Goal: Task Accomplishment & Management: Complete application form

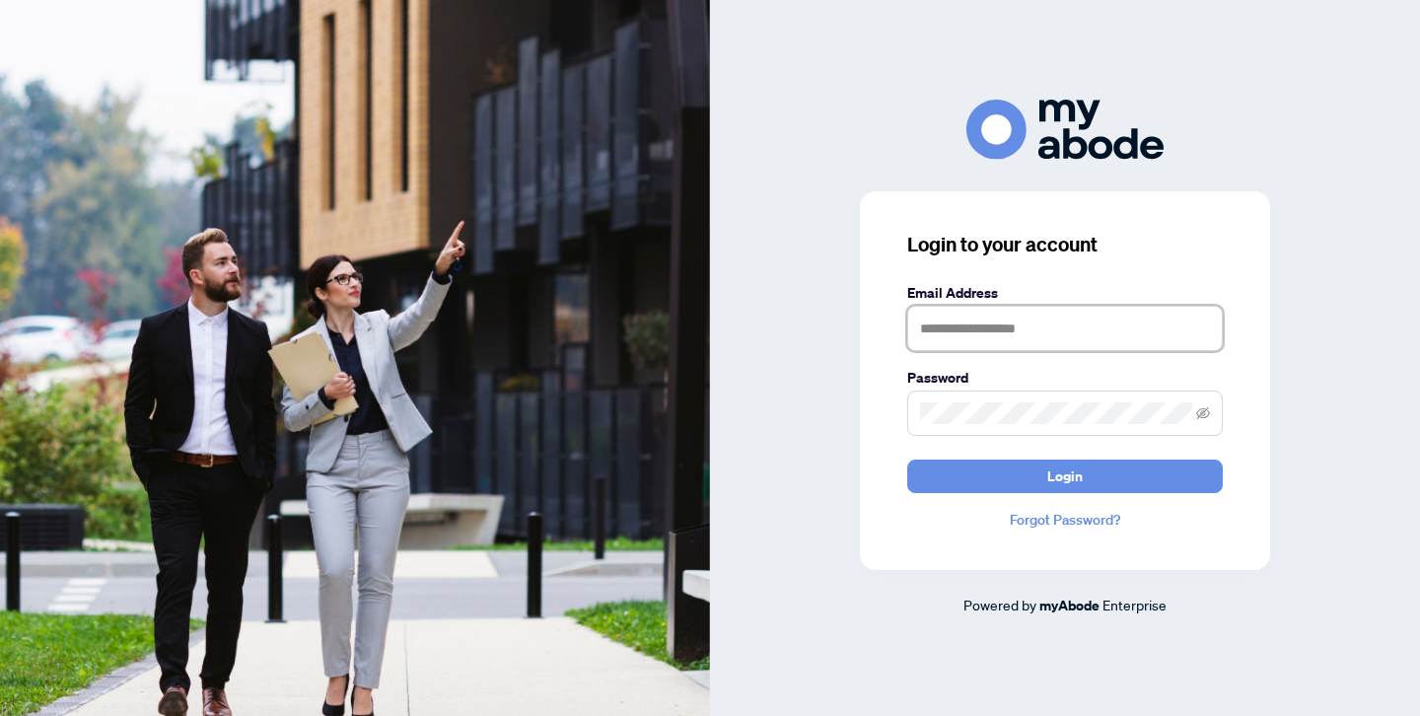
type input "**********"
click at [1065, 475] on button "Login" at bounding box center [1064, 476] width 315 height 34
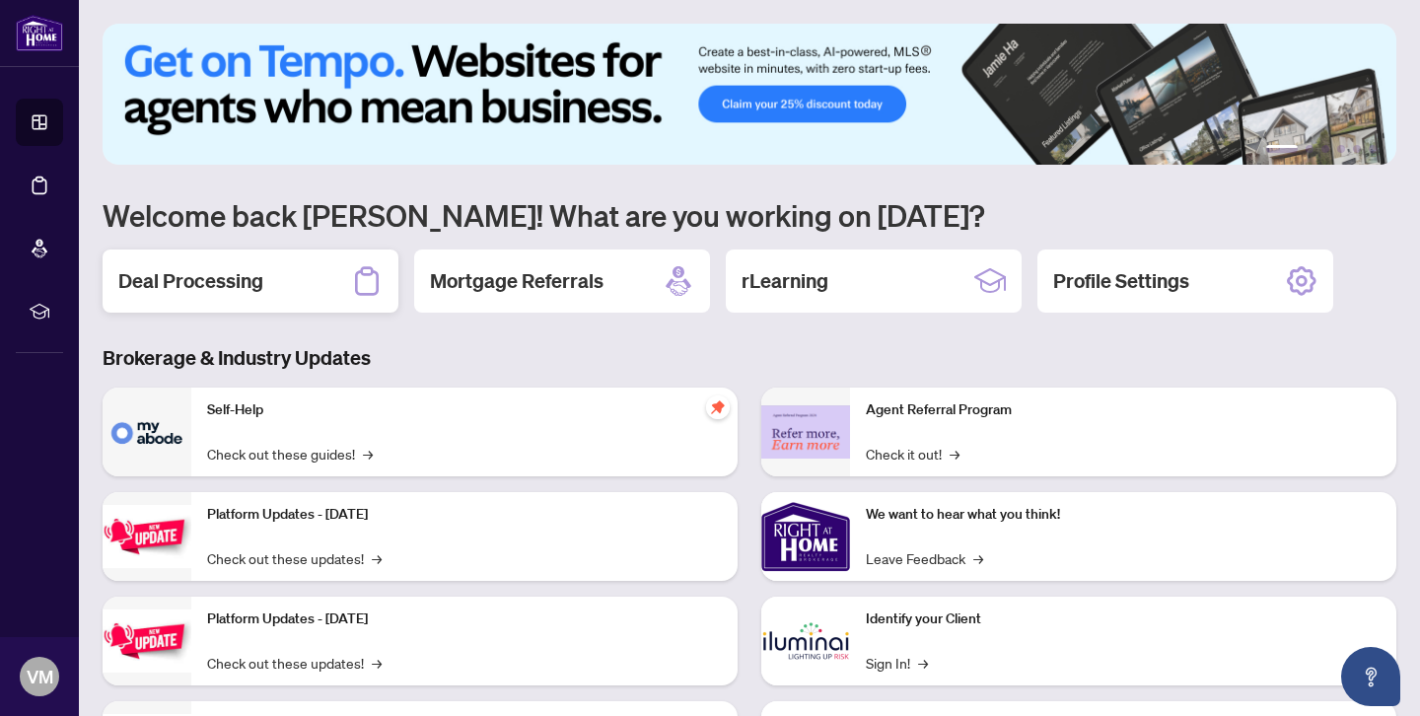
click at [219, 277] on h2 "Deal Processing" at bounding box center [190, 281] width 145 height 28
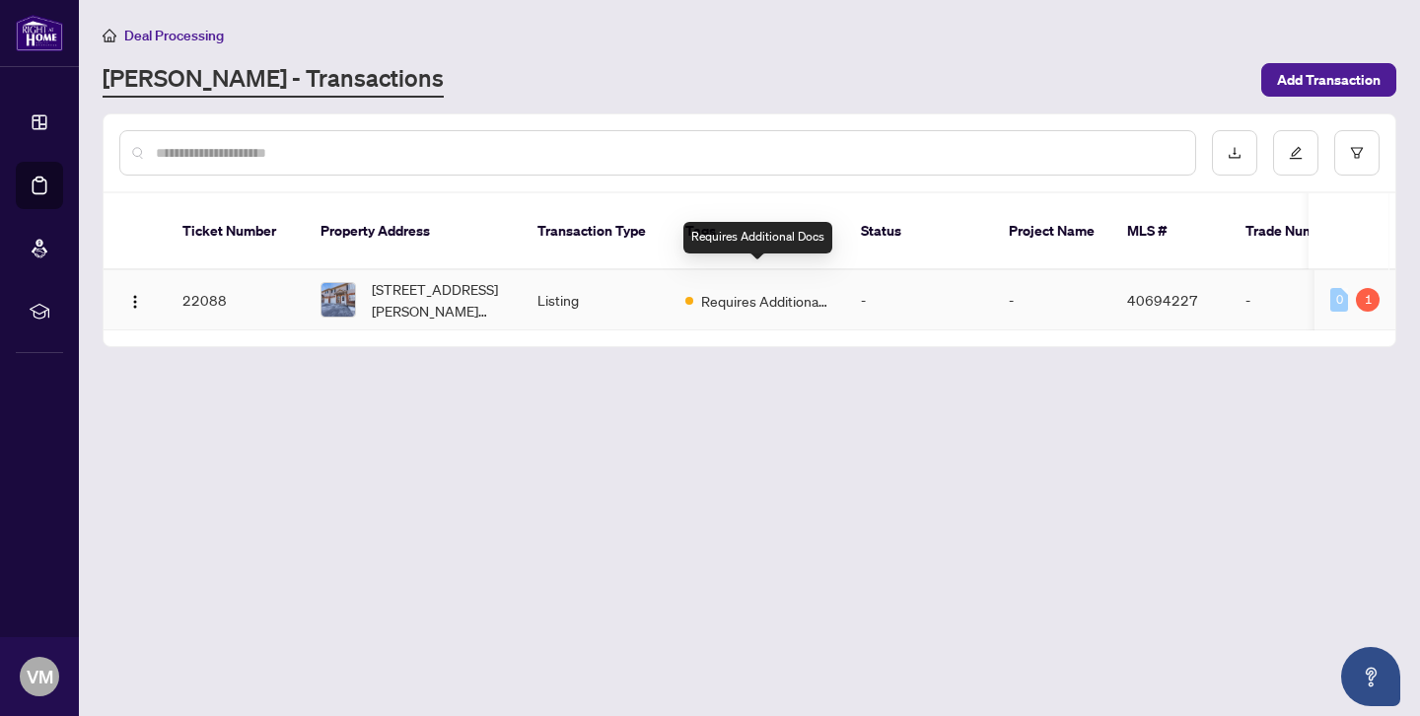
click at [753, 290] on span "Requires Additional Docs" at bounding box center [765, 301] width 128 height 22
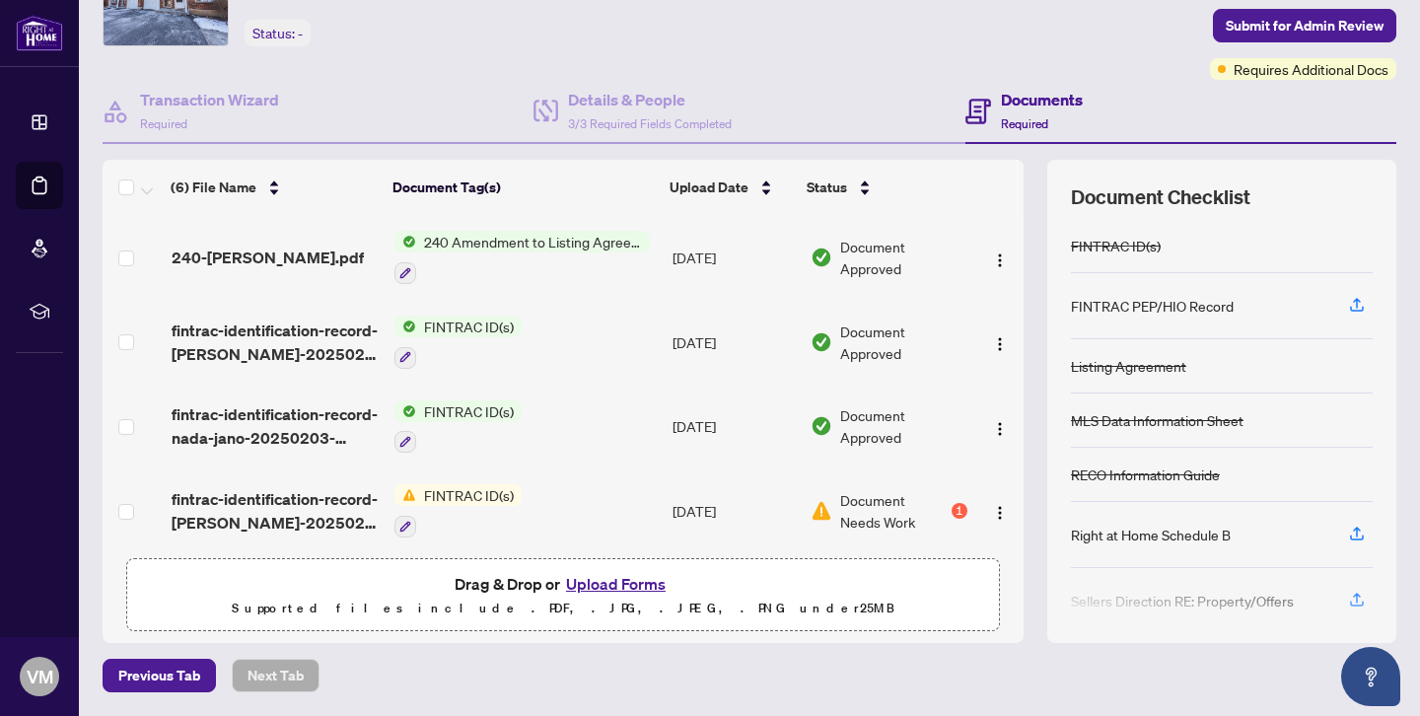
scroll to position [109, 0]
click at [1122, 536] on div "Right at Home Schedule B" at bounding box center [1151, 535] width 160 height 22
click at [1360, 532] on icon "button" at bounding box center [1357, 534] width 18 height 18
click at [1357, 533] on icon "button" at bounding box center [1357, 532] width 8 height 10
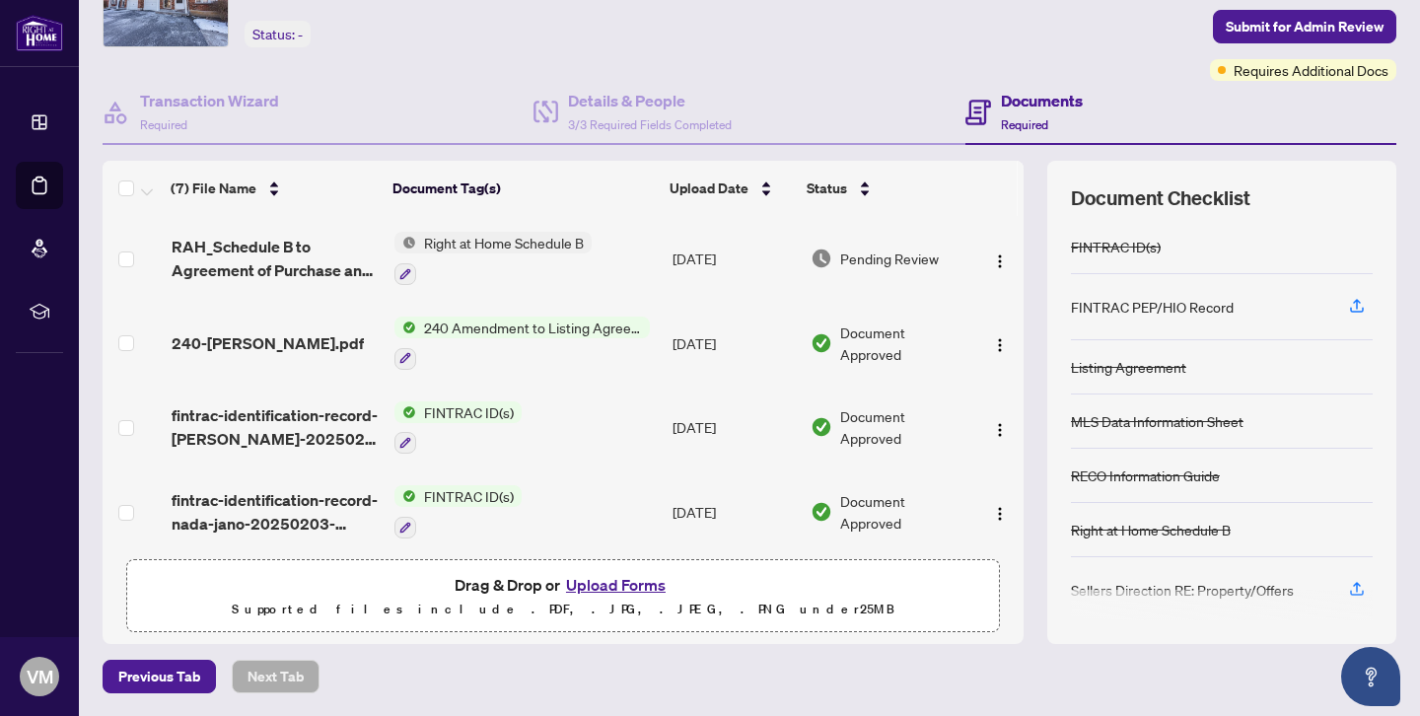
scroll to position [0, 0]
click at [489, 244] on span "Right at Home Schedule B" at bounding box center [503, 243] width 175 height 22
click at [491, 256] on div "Right at Home Schedule B" at bounding box center [492, 258] width 197 height 53
click at [866, 258] on span "Pending Review" at bounding box center [889, 258] width 99 height 22
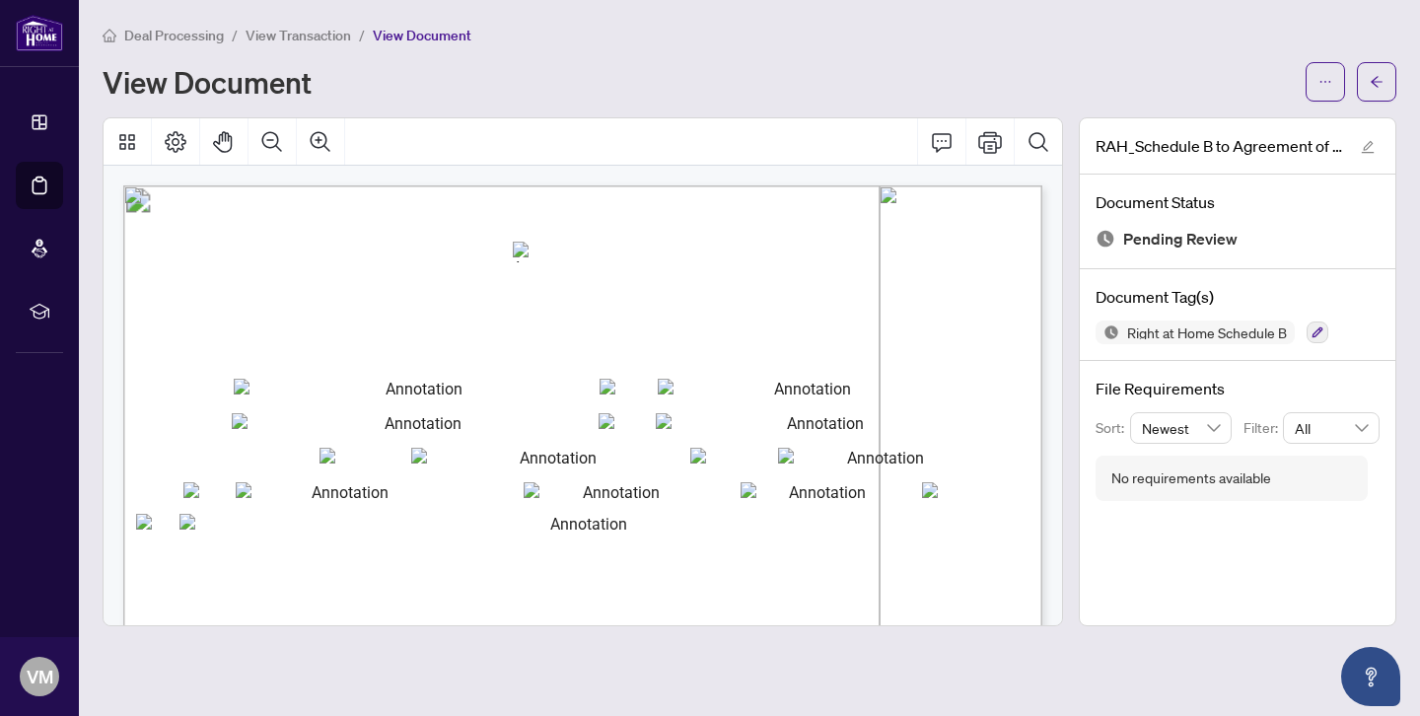
scroll to position [-1, 0]
type input "**********"
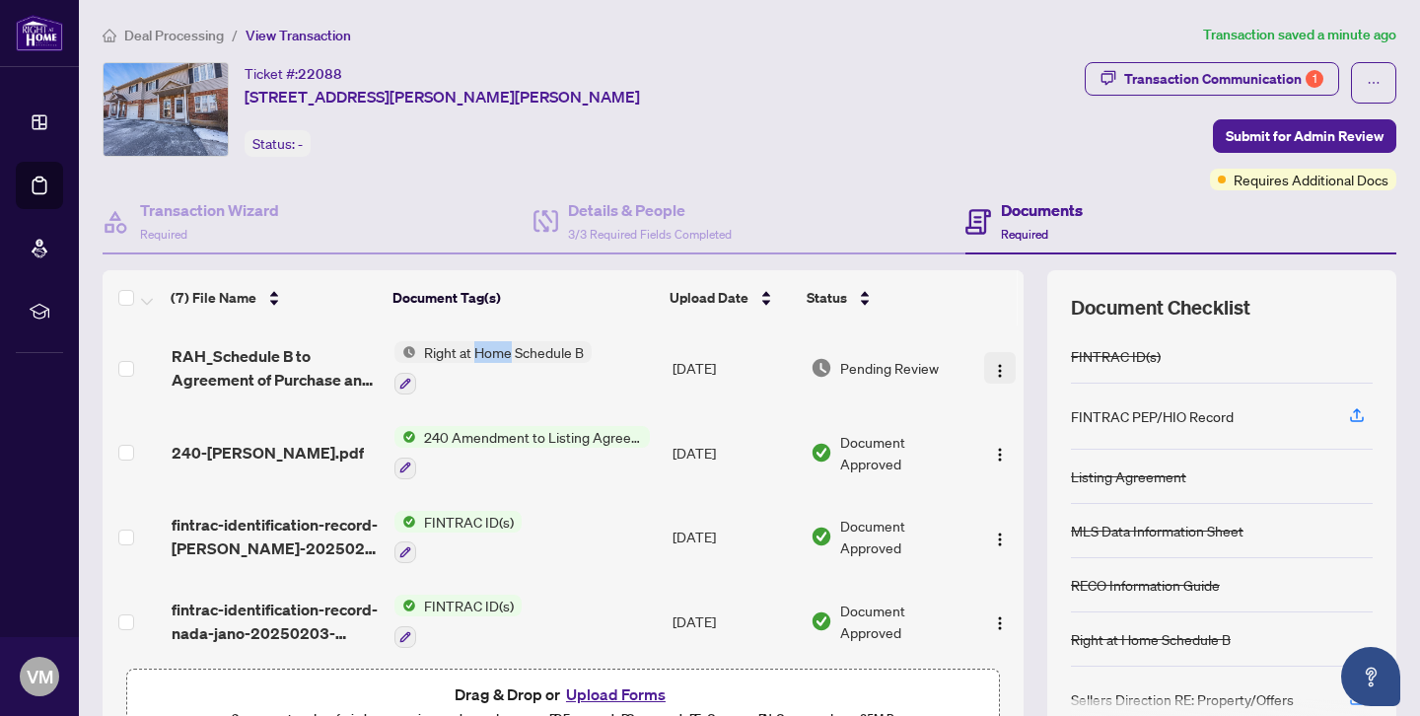
click at [995, 364] on img "button" at bounding box center [1000, 371] width 16 height 16
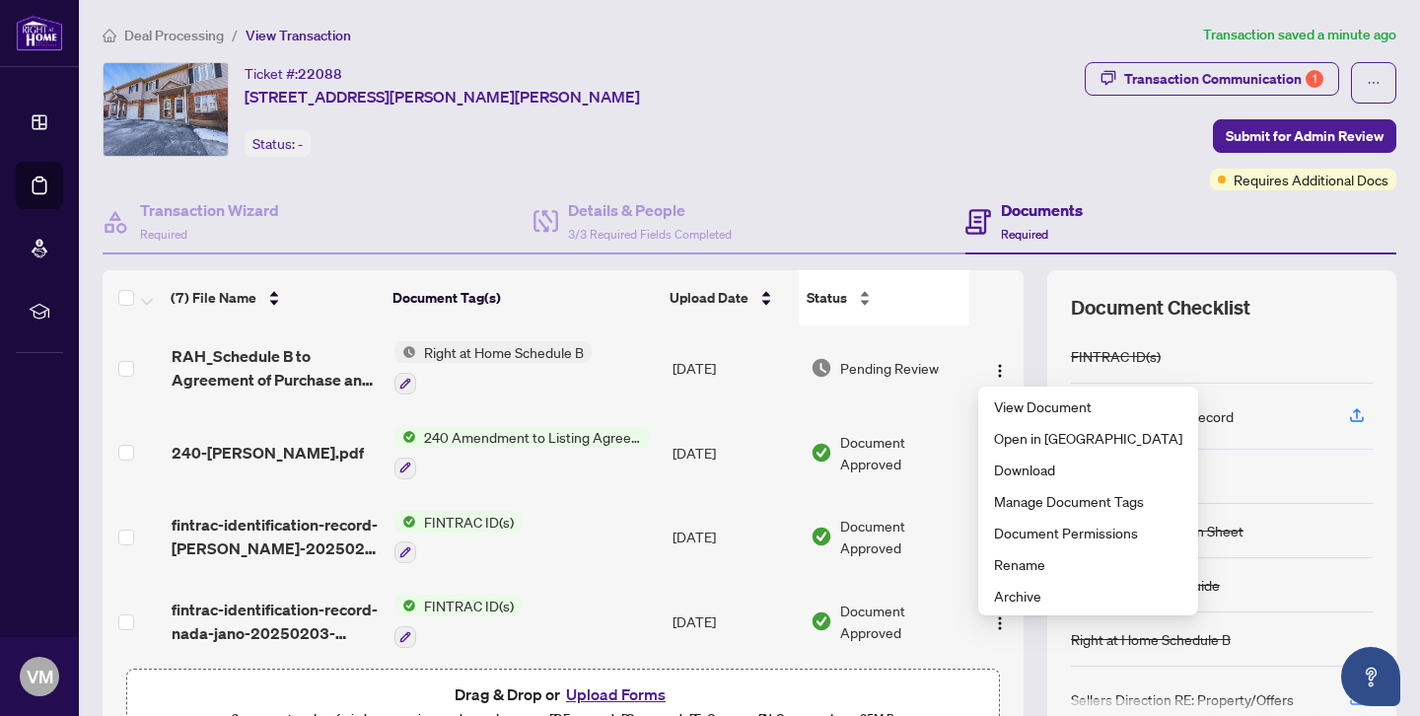
click at [961, 309] on div "Status" at bounding box center [883, 298] width 155 height 22
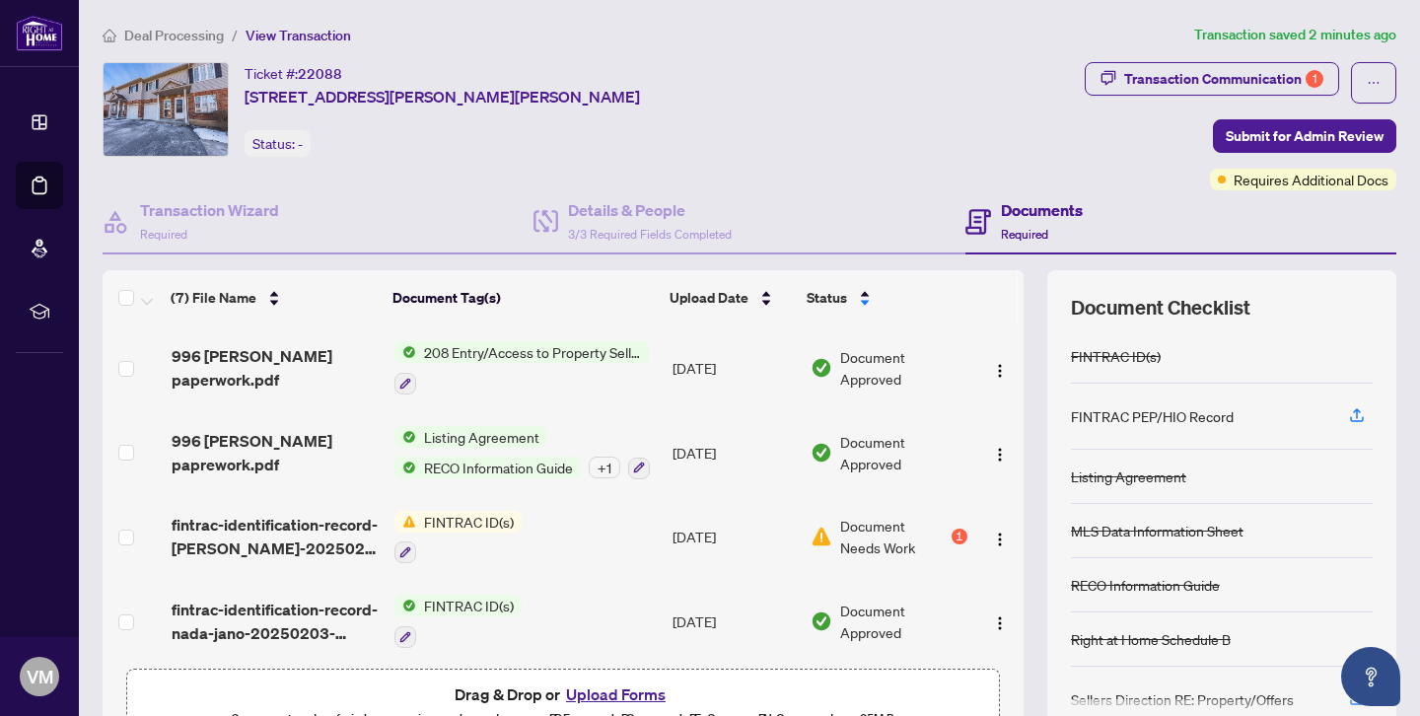
click at [279, 142] on div "Status: -" at bounding box center [277, 143] width 66 height 27
click at [334, 214] on div "Transaction Wizard Required" at bounding box center [318, 222] width 431 height 64
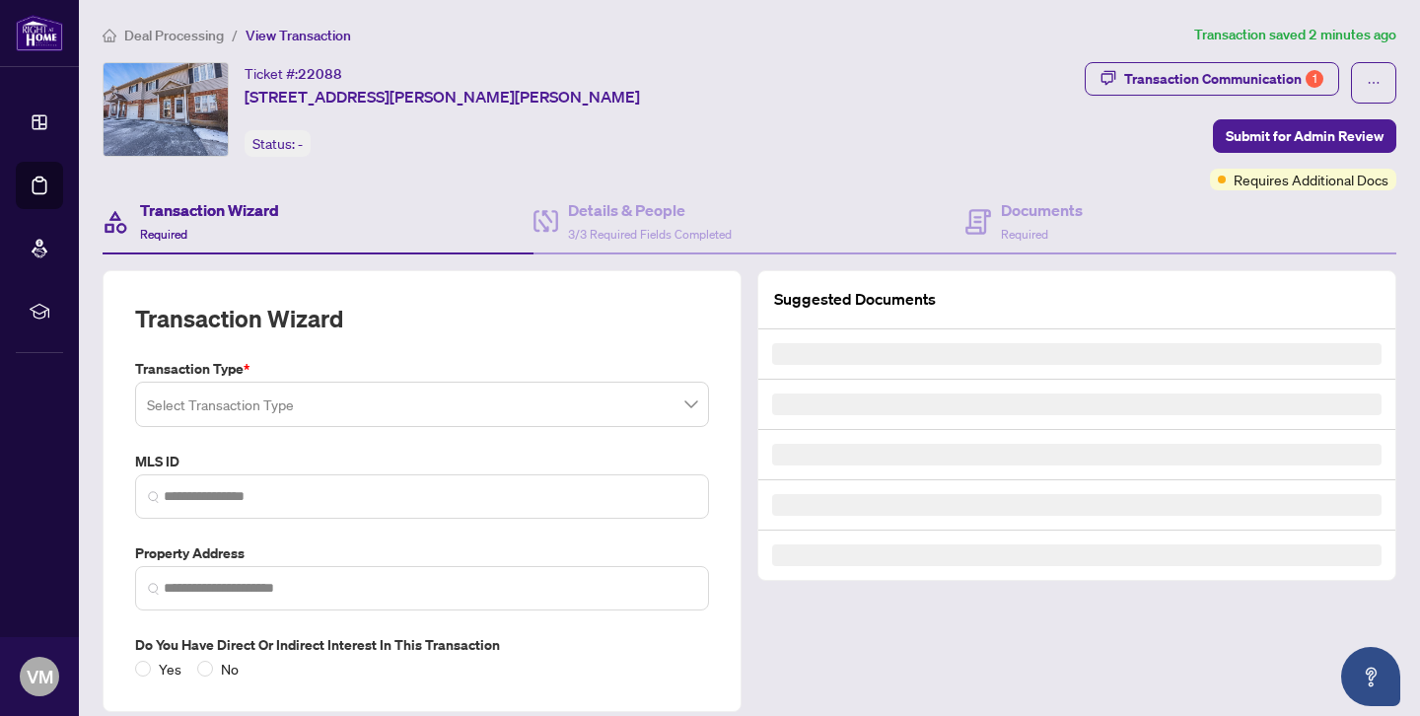
type input "********"
type input "**********"
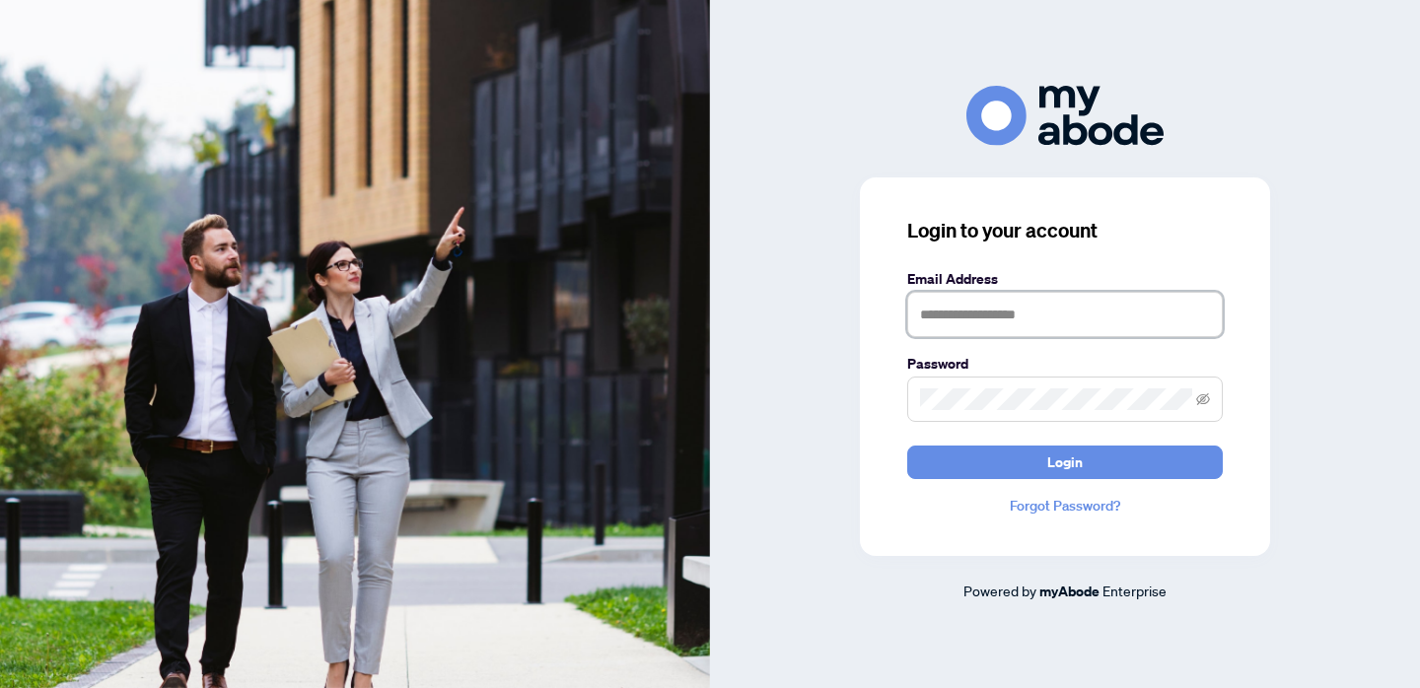
type input "**********"
click at [1065, 461] on button "Login" at bounding box center [1064, 463] width 315 height 34
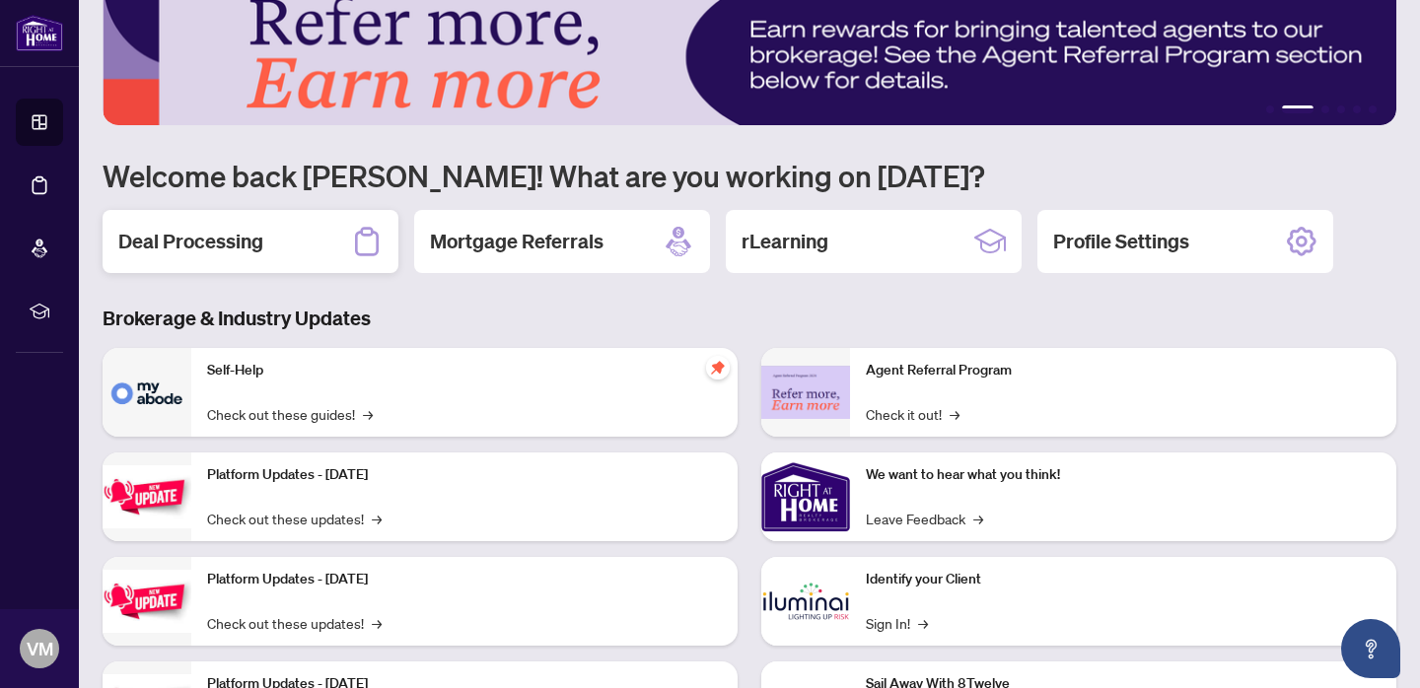
click at [174, 244] on h2 "Deal Processing" at bounding box center [190, 242] width 145 height 28
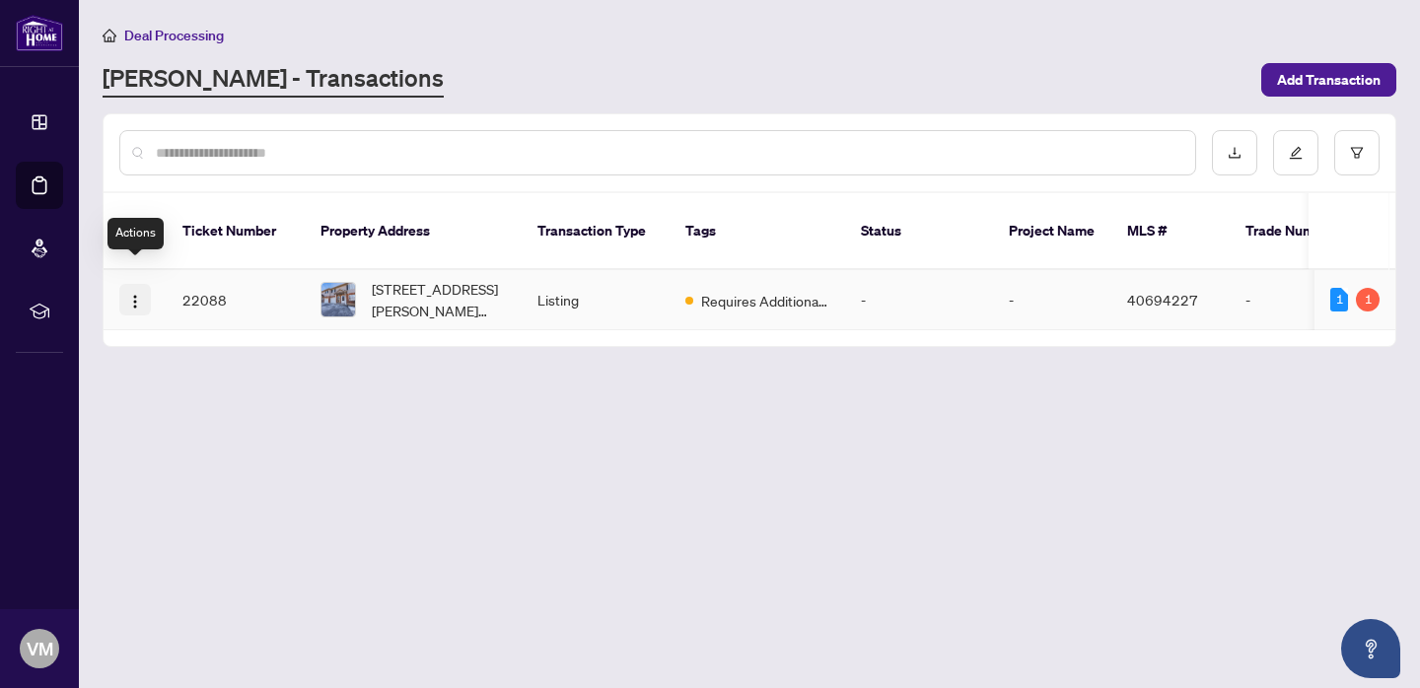
click at [132, 294] on img "button" at bounding box center [135, 302] width 16 height 16
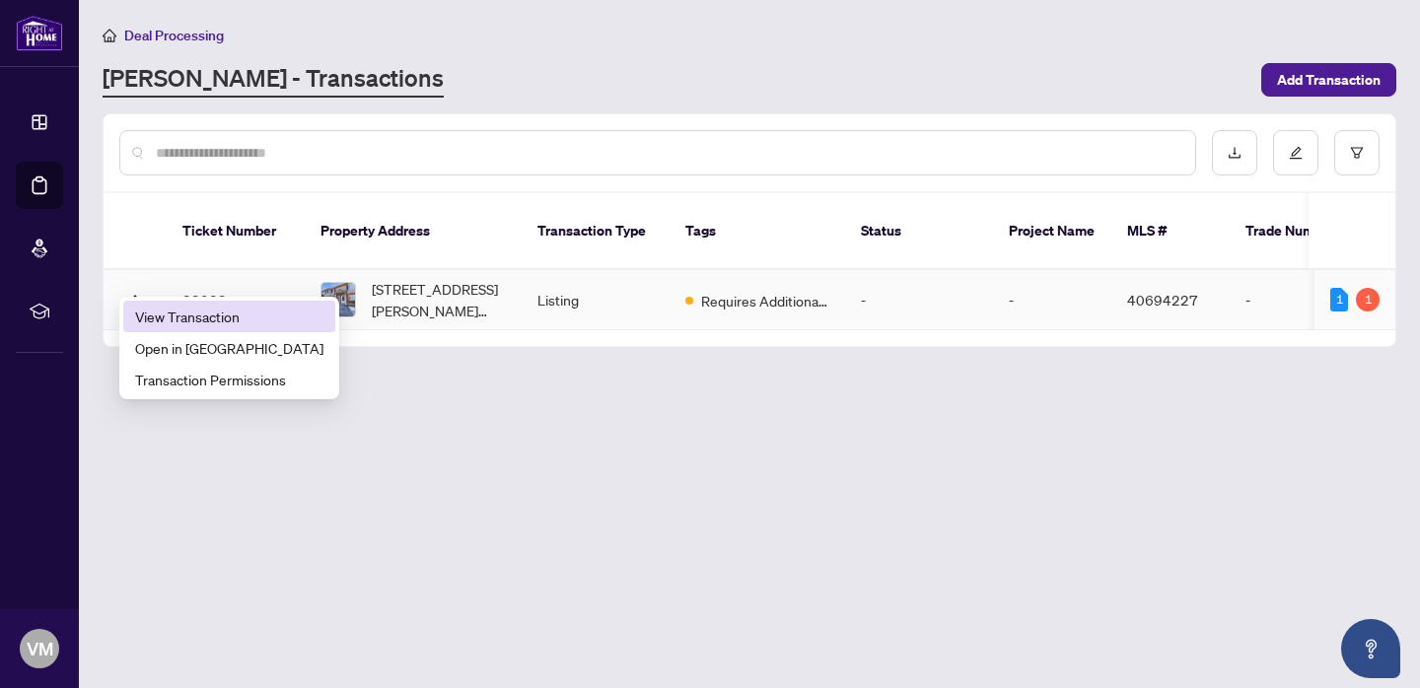
click at [178, 316] on span "View Transaction" at bounding box center [229, 317] width 188 height 22
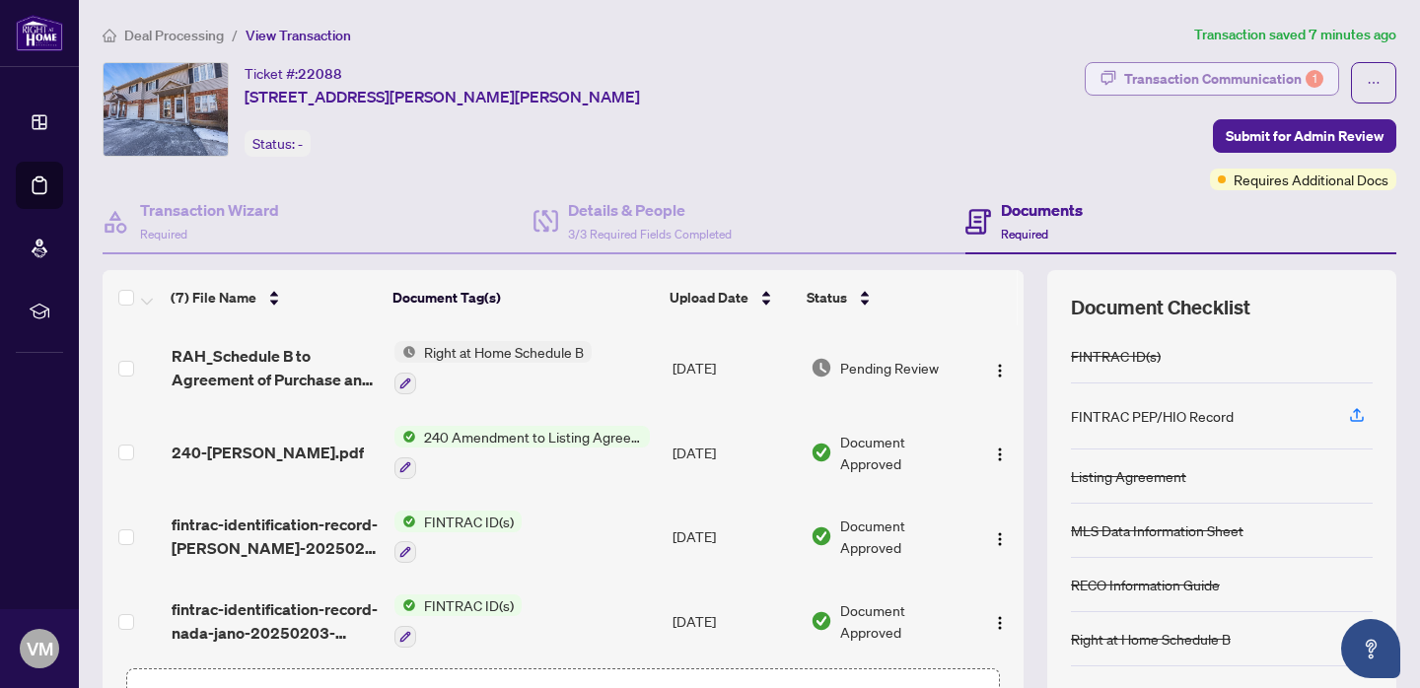
click at [1261, 82] on div "Transaction Communication 1" at bounding box center [1223, 79] width 199 height 32
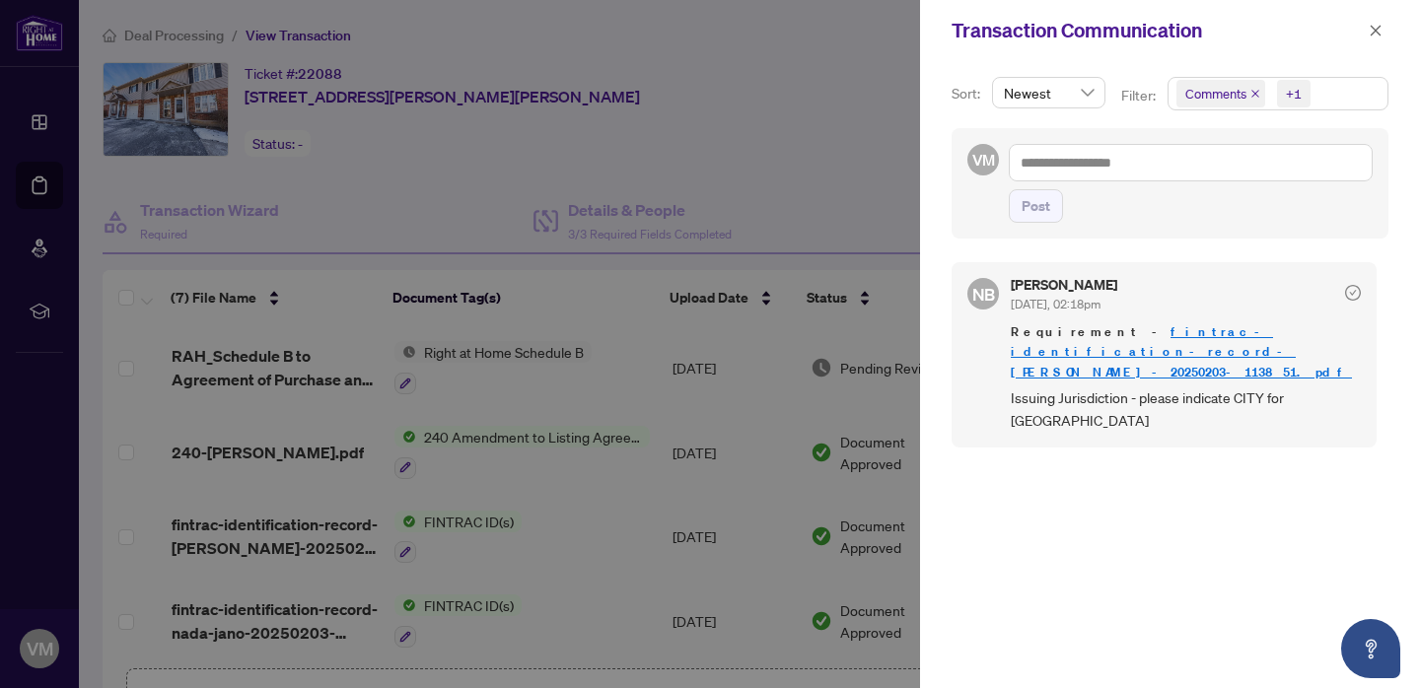
click at [1134, 221] on div "Post" at bounding box center [1191, 206] width 364 height 34
click at [961, 212] on div "VM Post" at bounding box center [1169, 183] width 437 height 110
click at [1377, 33] on icon "close" at bounding box center [1375, 31] width 14 height 14
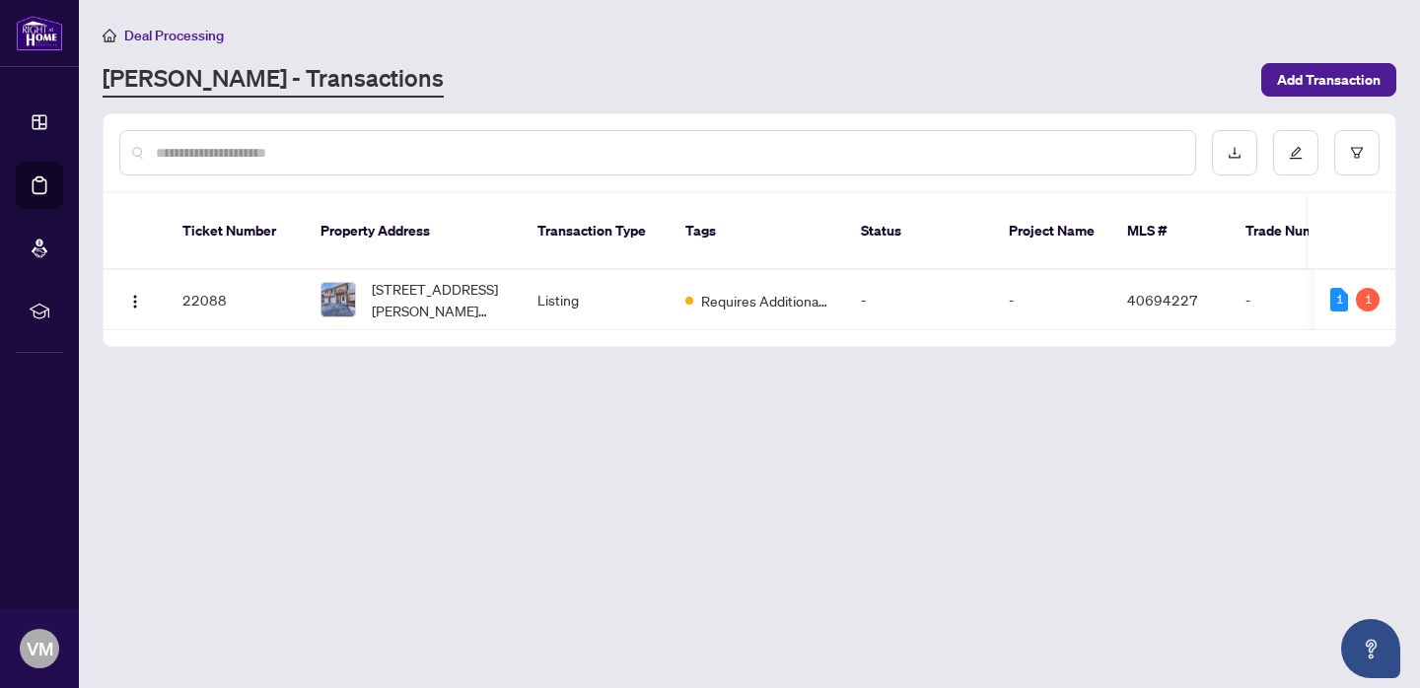
click at [207, 158] on input "text" at bounding box center [667, 153] width 1023 height 22
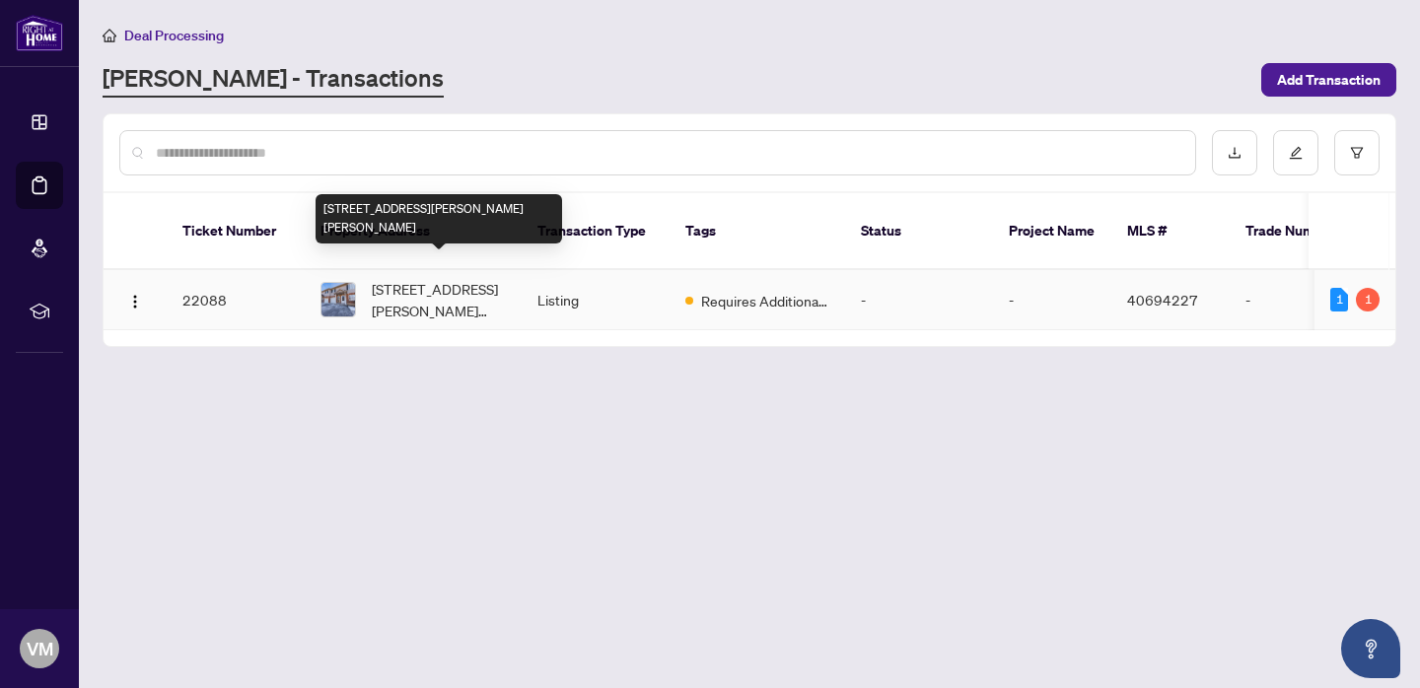
click at [418, 278] on span "[STREET_ADDRESS][PERSON_NAME][PERSON_NAME]" at bounding box center [439, 299] width 134 height 43
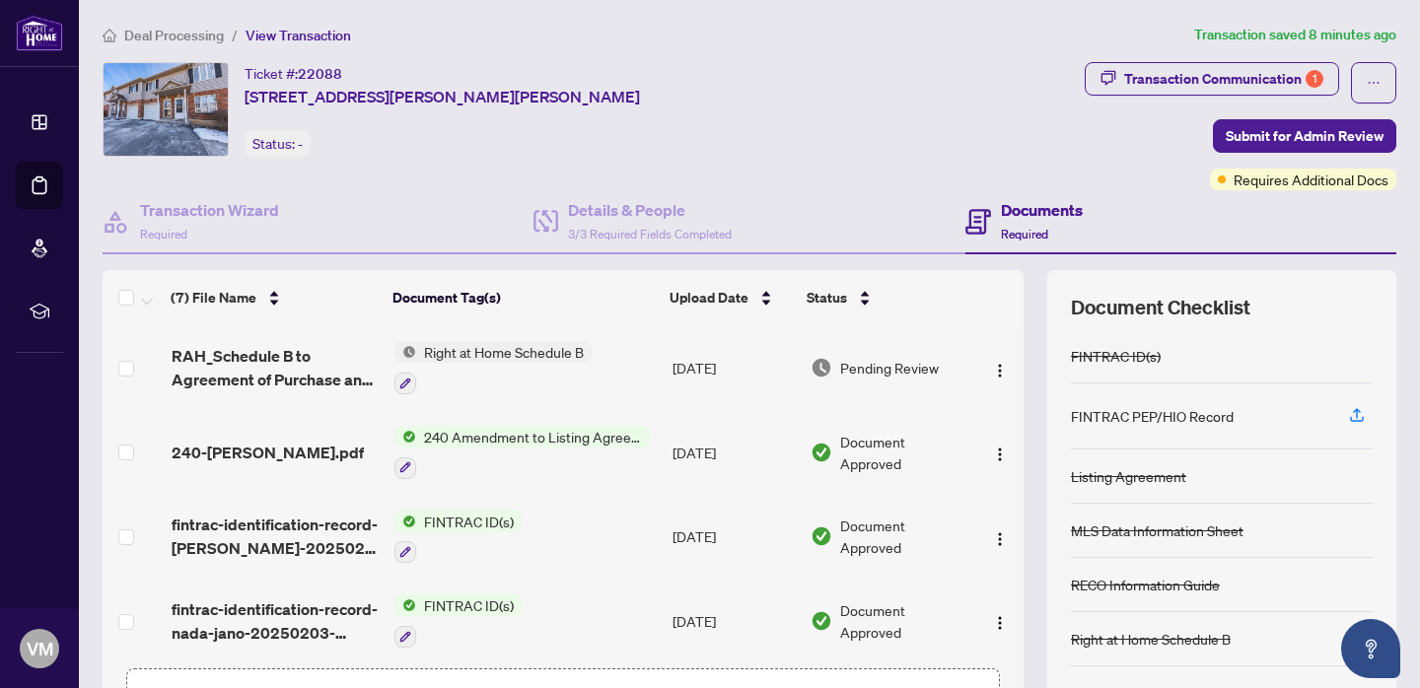
click at [299, 151] on span "-" at bounding box center [300, 144] width 5 height 18
click at [281, 146] on div "Status: -" at bounding box center [277, 143] width 66 height 27
click at [207, 205] on h4 "Transaction Wizard" at bounding box center [209, 210] width 139 height 24
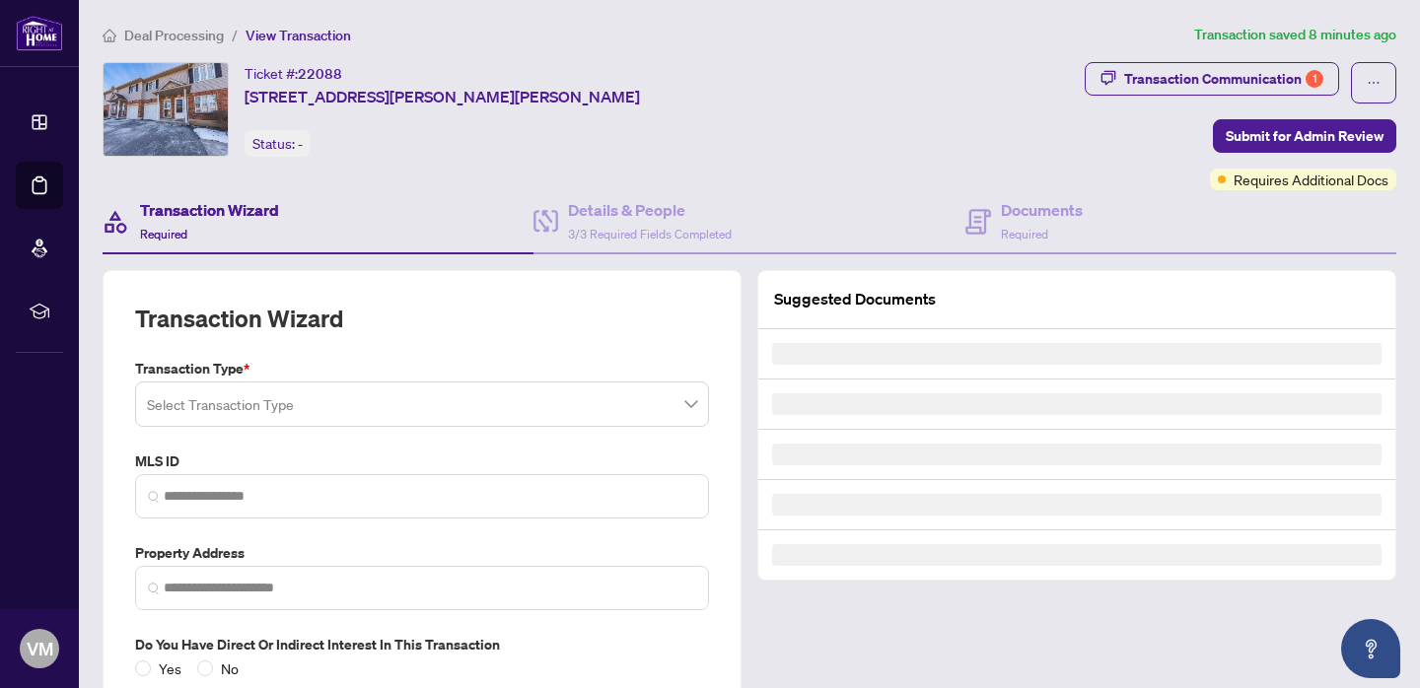
type input "********"
type input "**********"
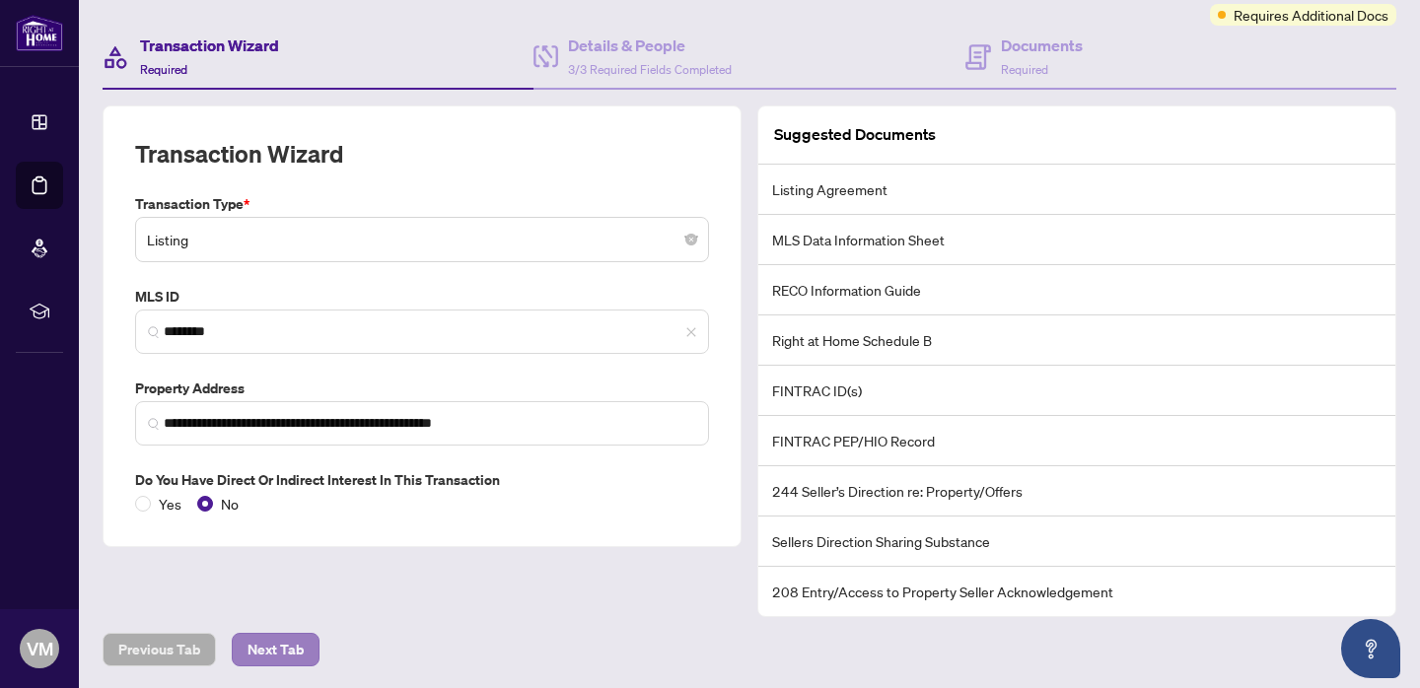
click at [270, 650] on span "Next Tab" at bounding box center [275, 650] width 56 height 32
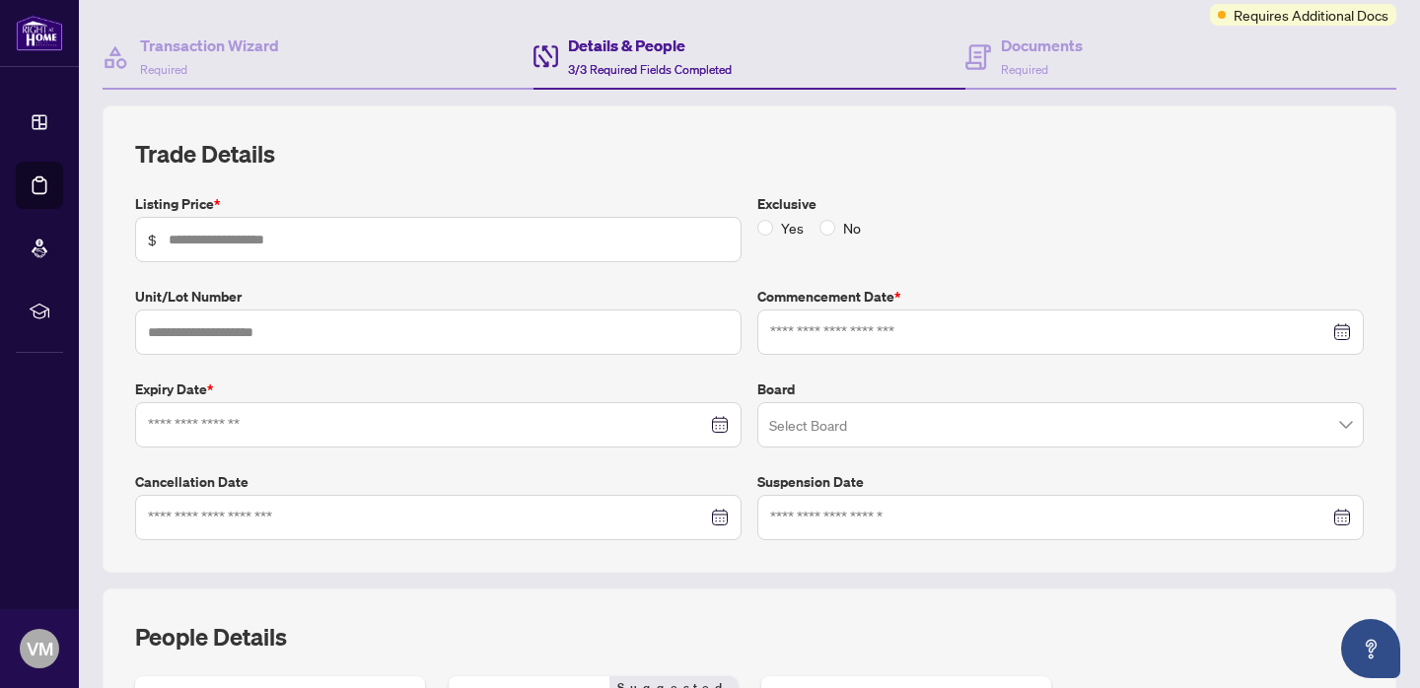
type input "*******"
type input "**"
type input "**********"
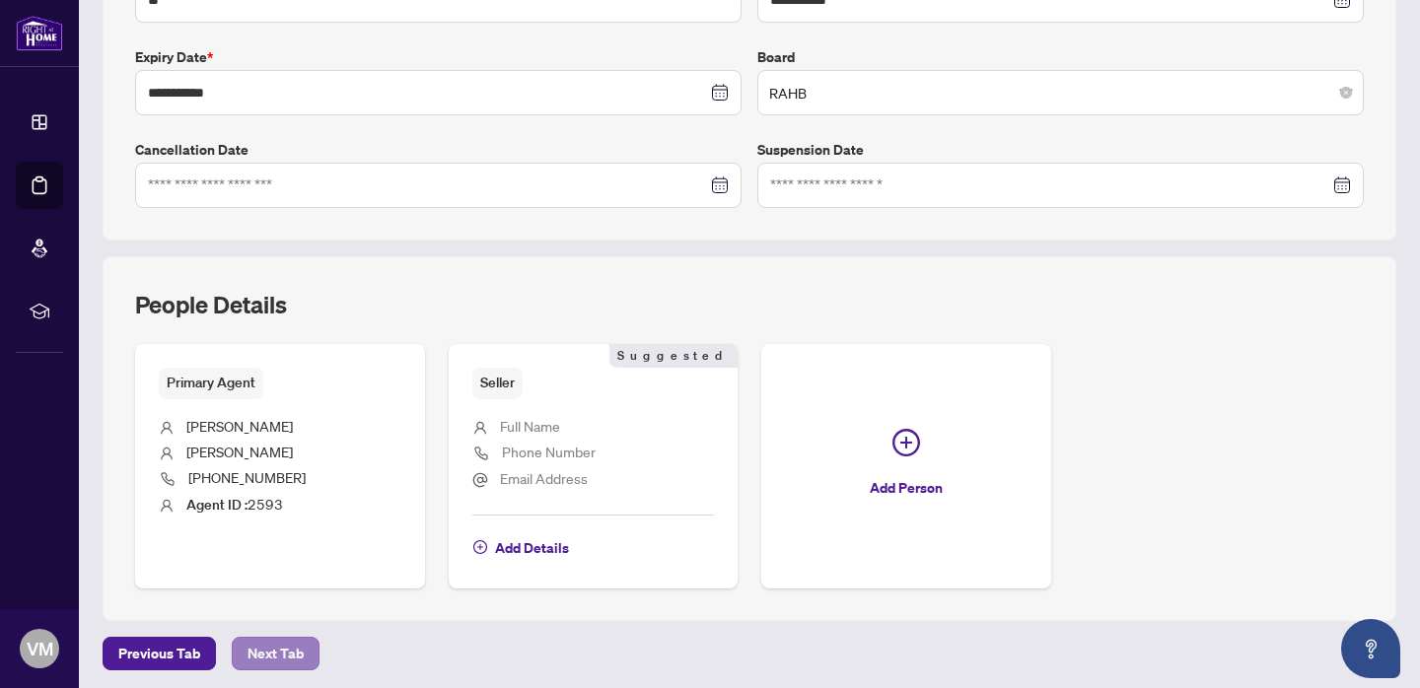
click at [285, 647] on span "Next Tab" at bounding box center [275, 654] width 56 height 32
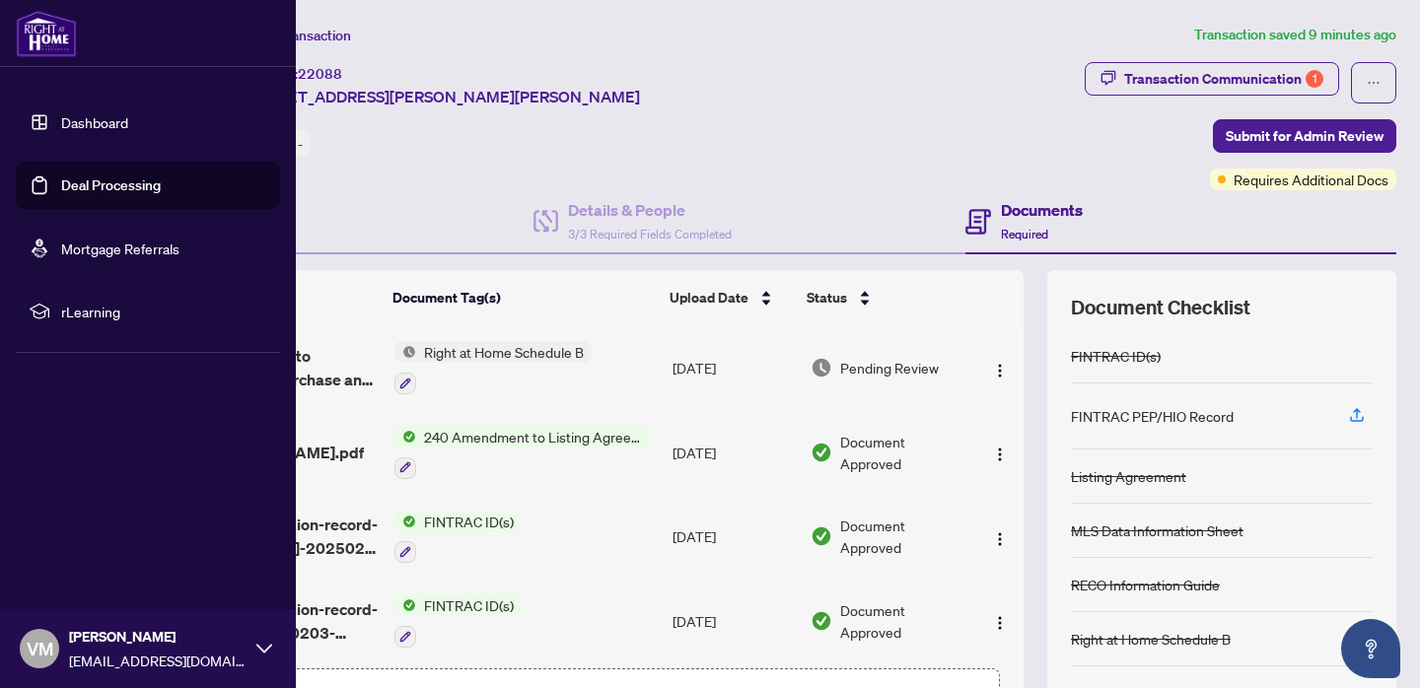
click at [69, 123] on link "Dashboard" at bounding box center [94, 122] width 67 height 18
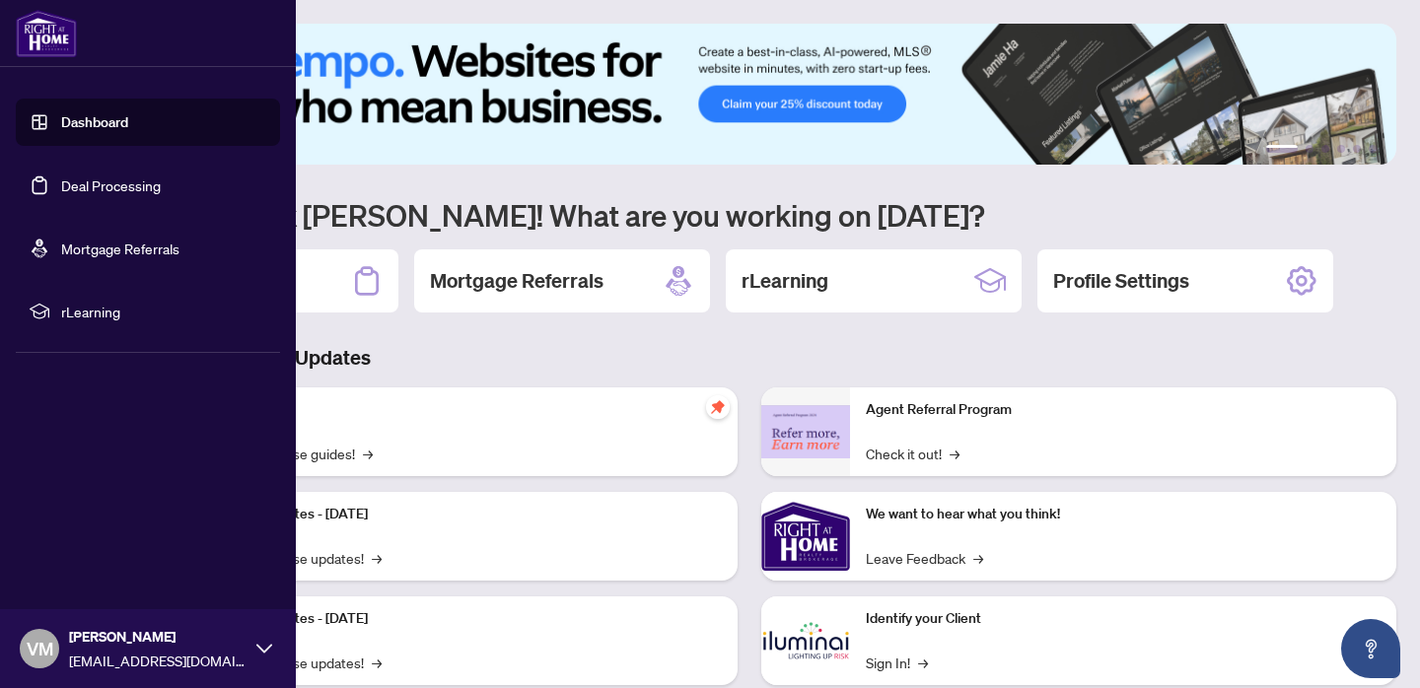
click at [67, 313] on span "rLearning" at bounding box center [163, 312] width 205 height 22
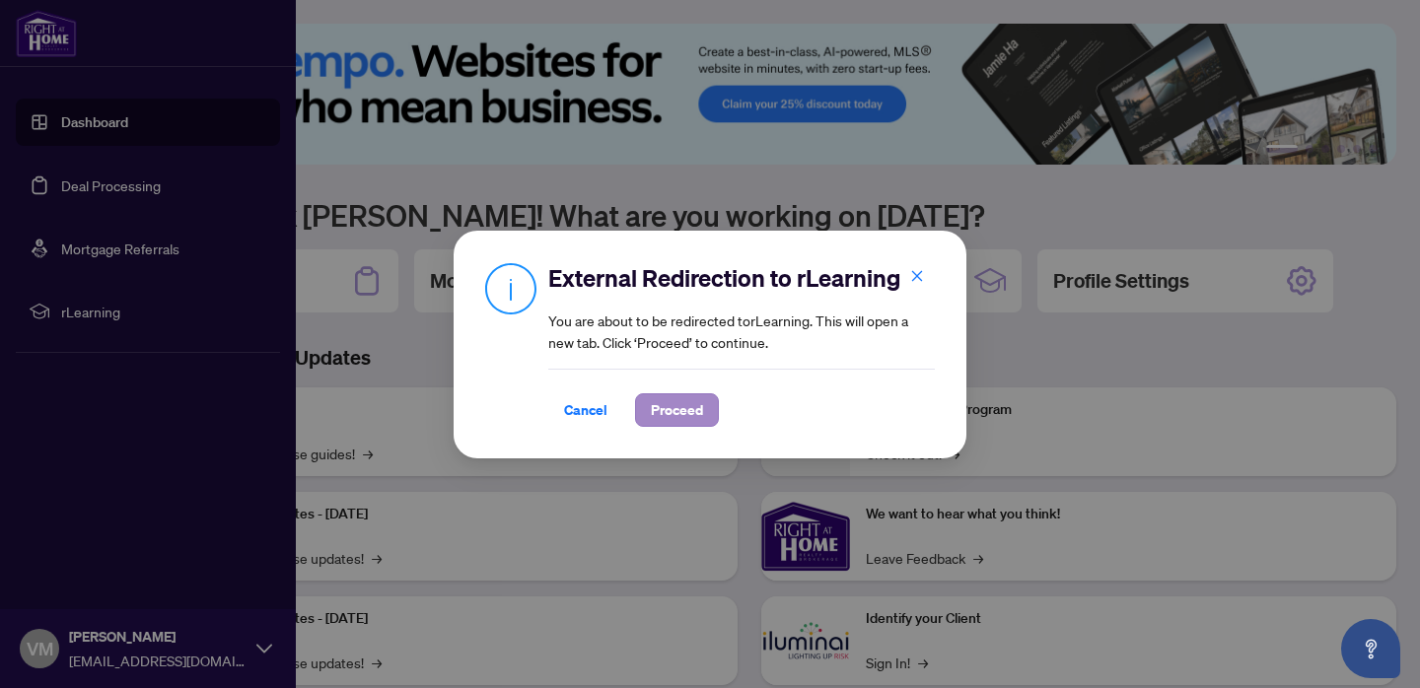
click at [691, 408] on span "Proceed" at bounding box center [677, 410] width 52 height 32
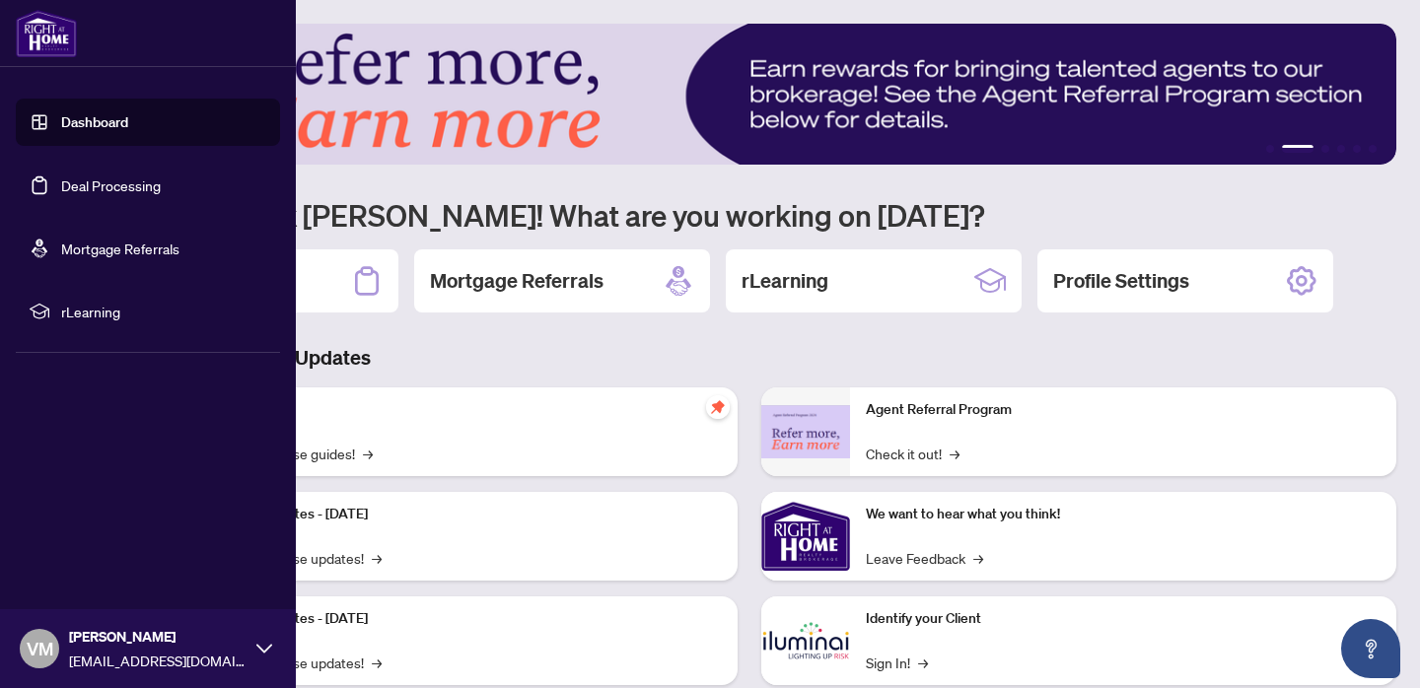
click at [104, 310] on span "rLearning" at bounding box center [163, 312] width 205 height 22
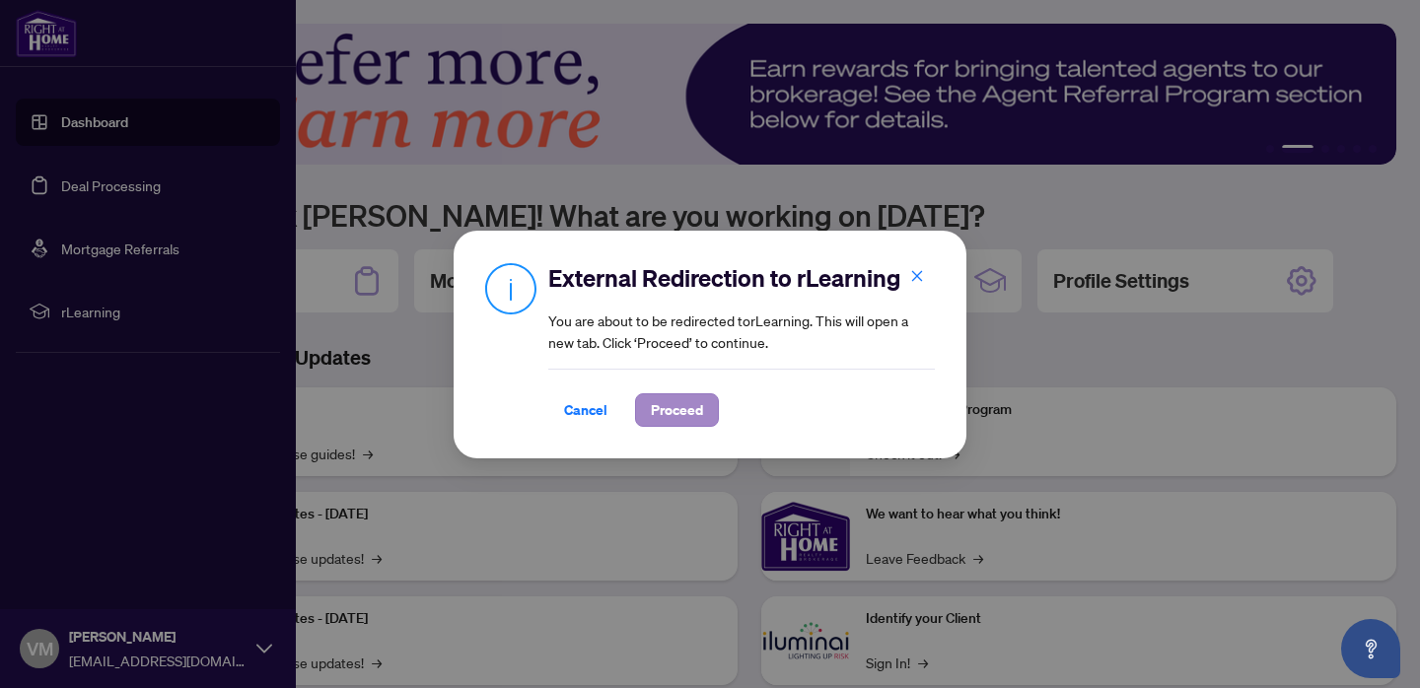
click at [674, 410] on span "Proceed" at bounding box center [677, 410] width 52 height 32
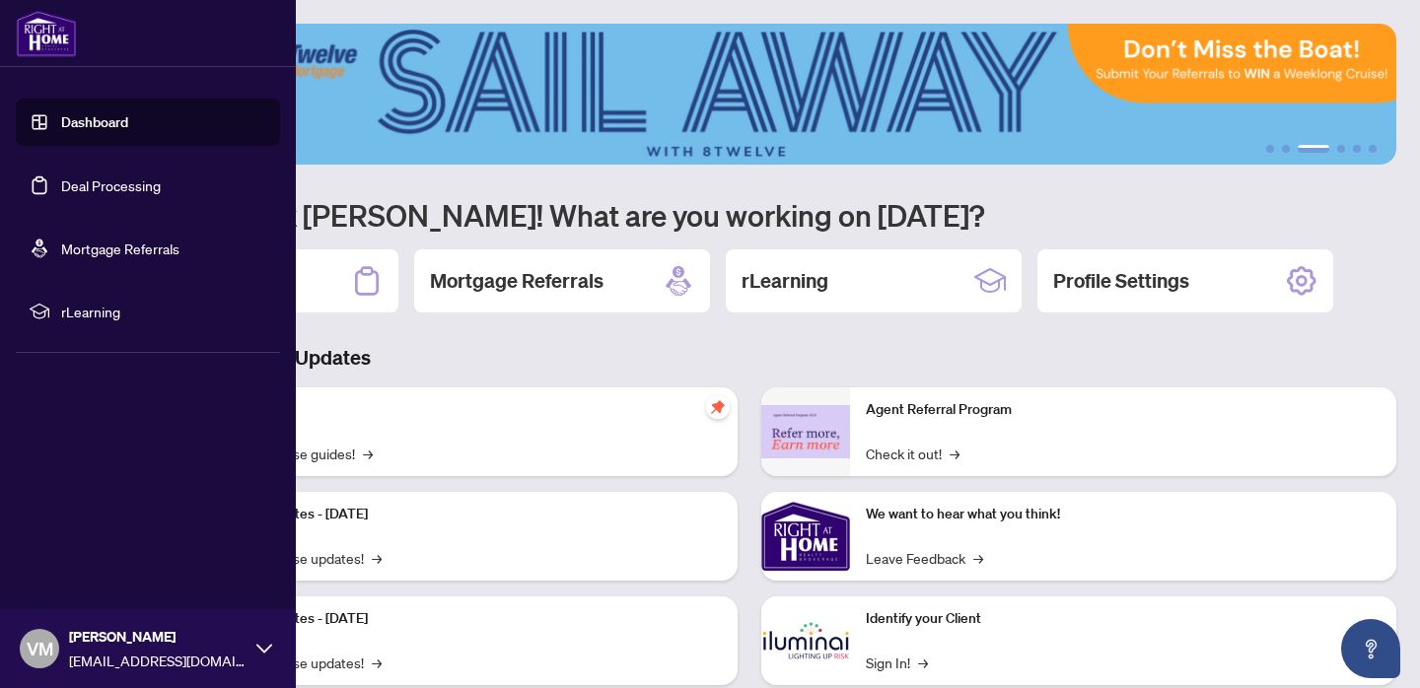
click at [90, 189] on link "Deal Processing" at bounding box center [111, 185] width 100 height 18
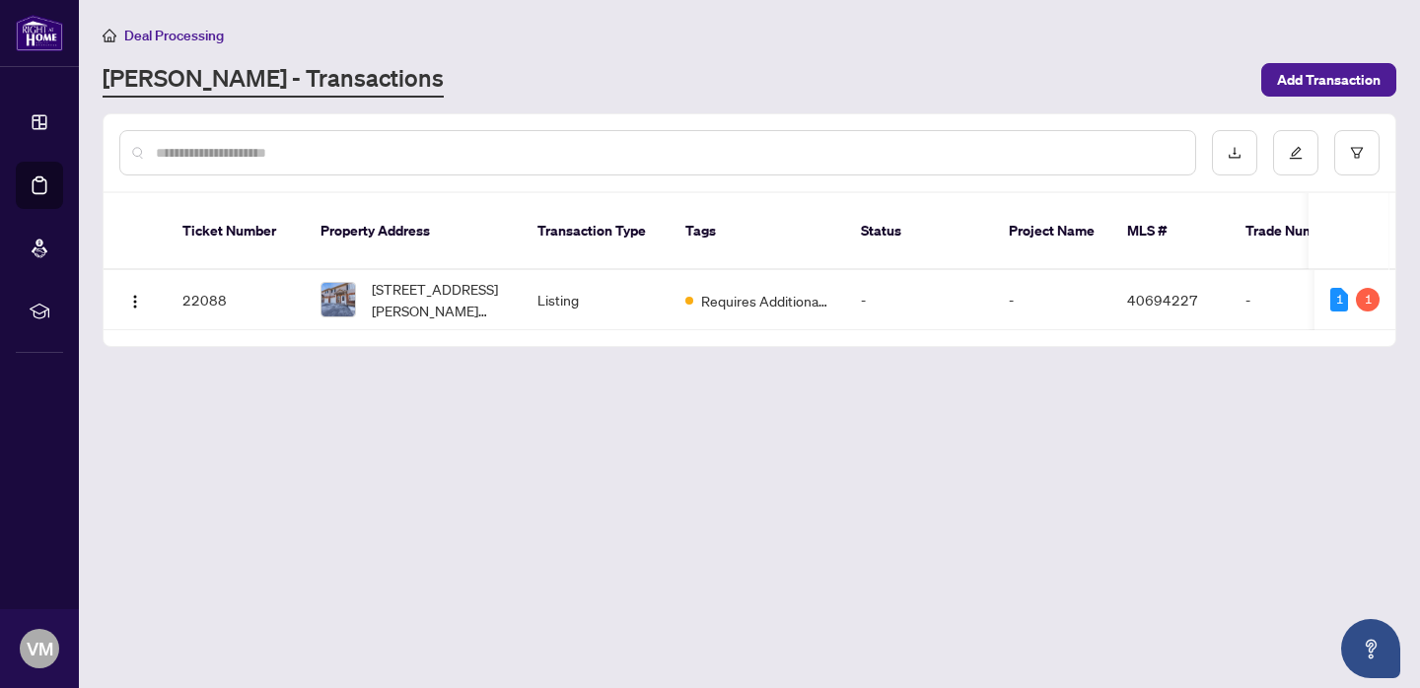
click at [203, 35] on span "Deal Processing" at bounding box center [174, 36] width 100 height 18
click at [1232, 158] on icon "download" at bounding box center [1234, 153] width 14 height 14
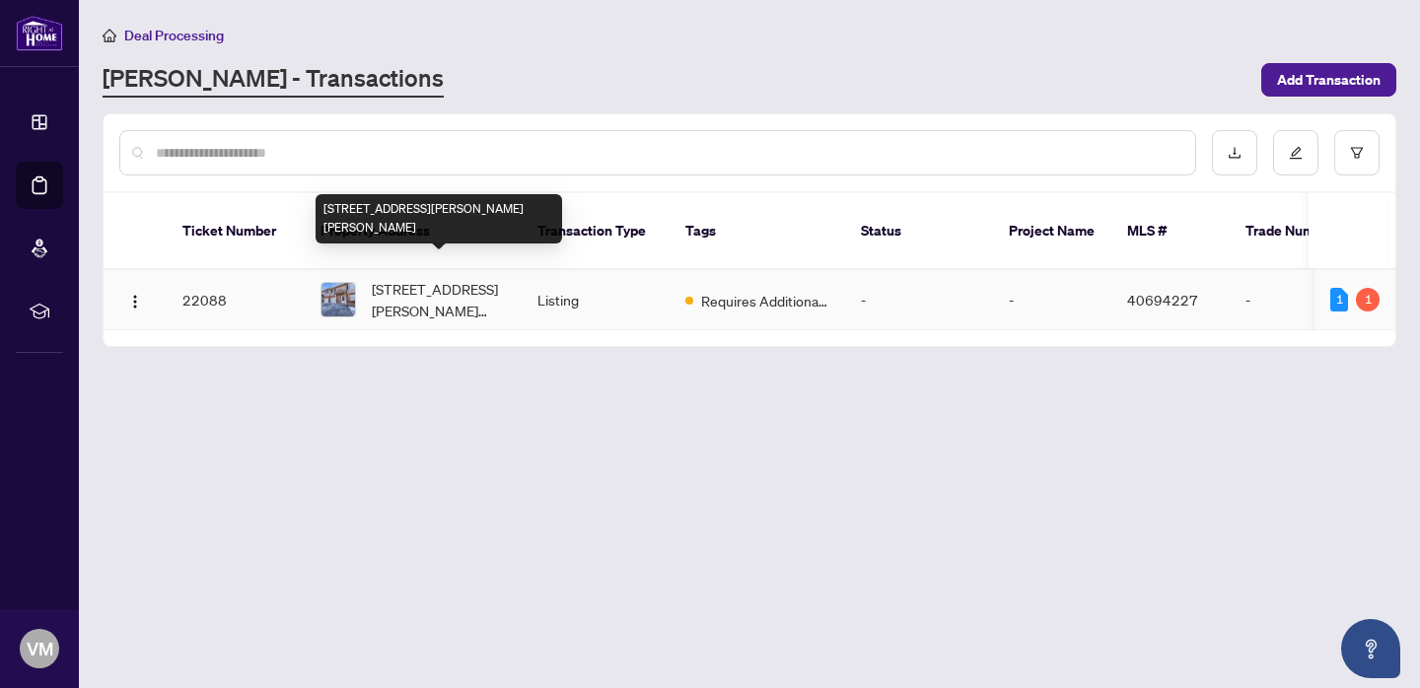
click at [393, 278] on span "[STREET_ADDRESS][PERSON_NAME][PERSON_NAME]" at bounding box center [439, 299] width 134 height 43
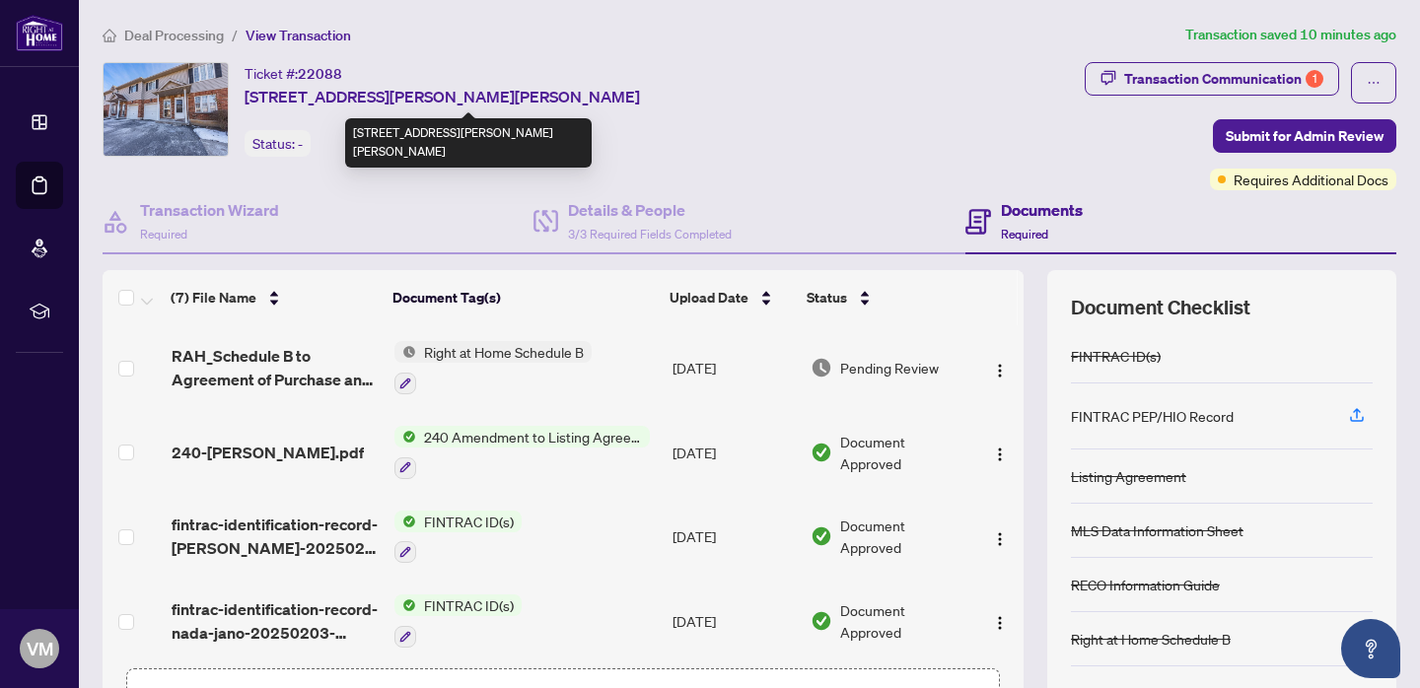
click at [305, 94] on span "[STREET_ADDRESS][PERSON_NAME][PERSON_NAME]" at bounding box center [441, 97] width 395 height 24
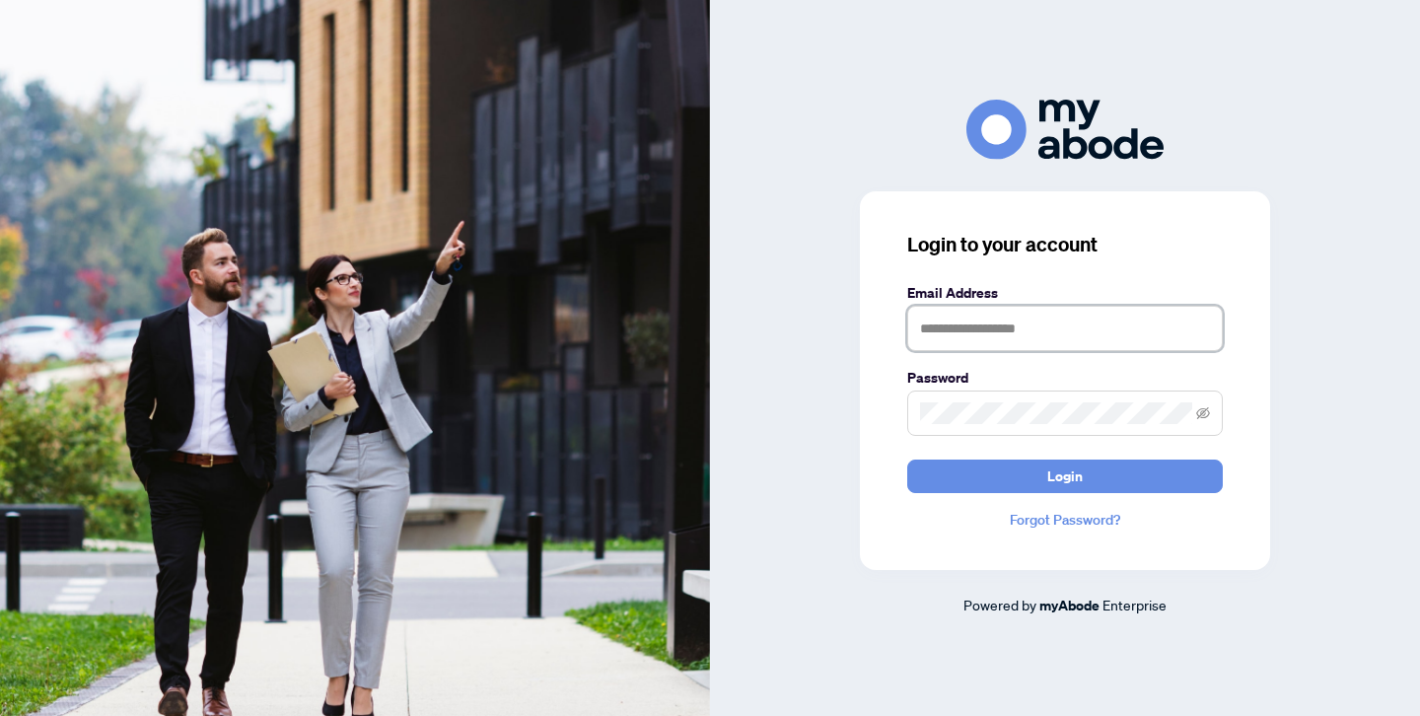
type input "**********"
click at [1065, 475] on button "Login" at bounding box center [1064, 476] width 315 height 34
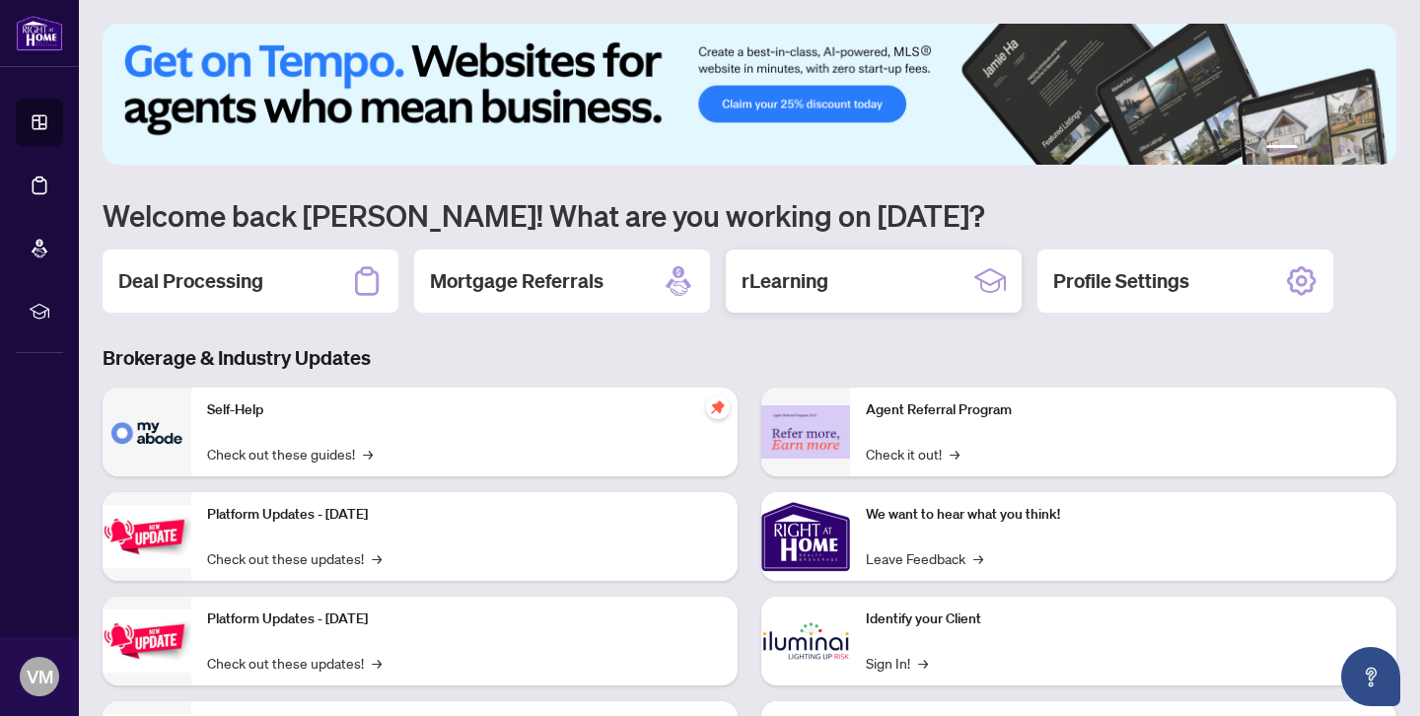
click at [777, 283] on h2 "rLearning" at bounding box center [784, 281] width 87 height 28
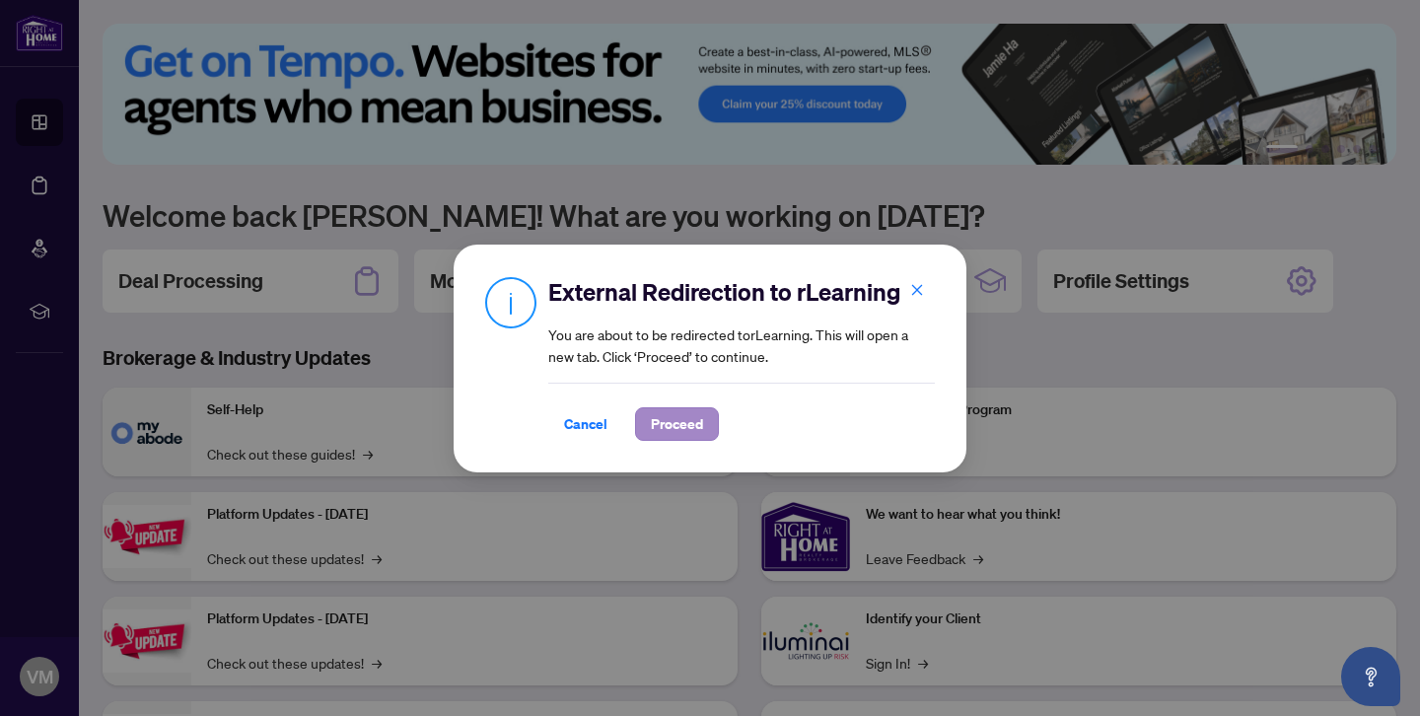
click at [663, 422] on span "Proceed" at bounding box center [677, 424] width 52 height 32
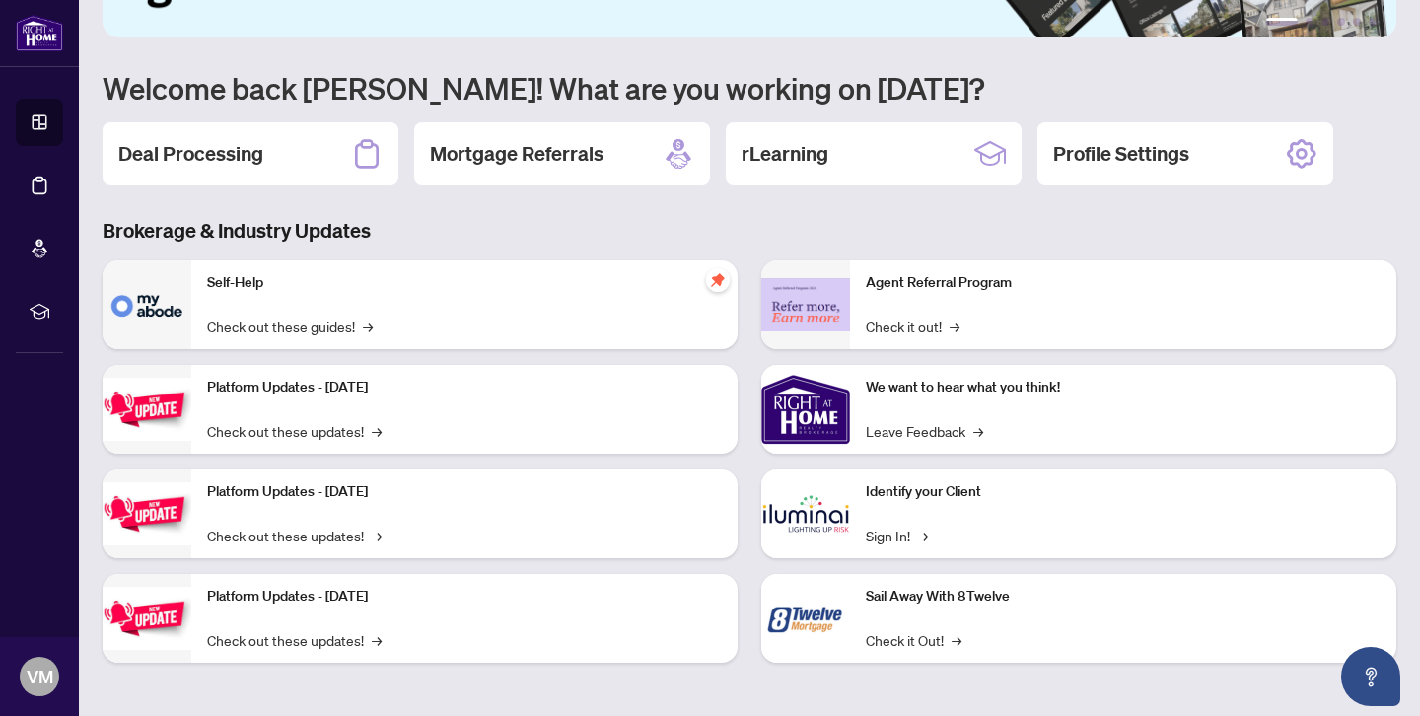
scroll to position [127, 0]
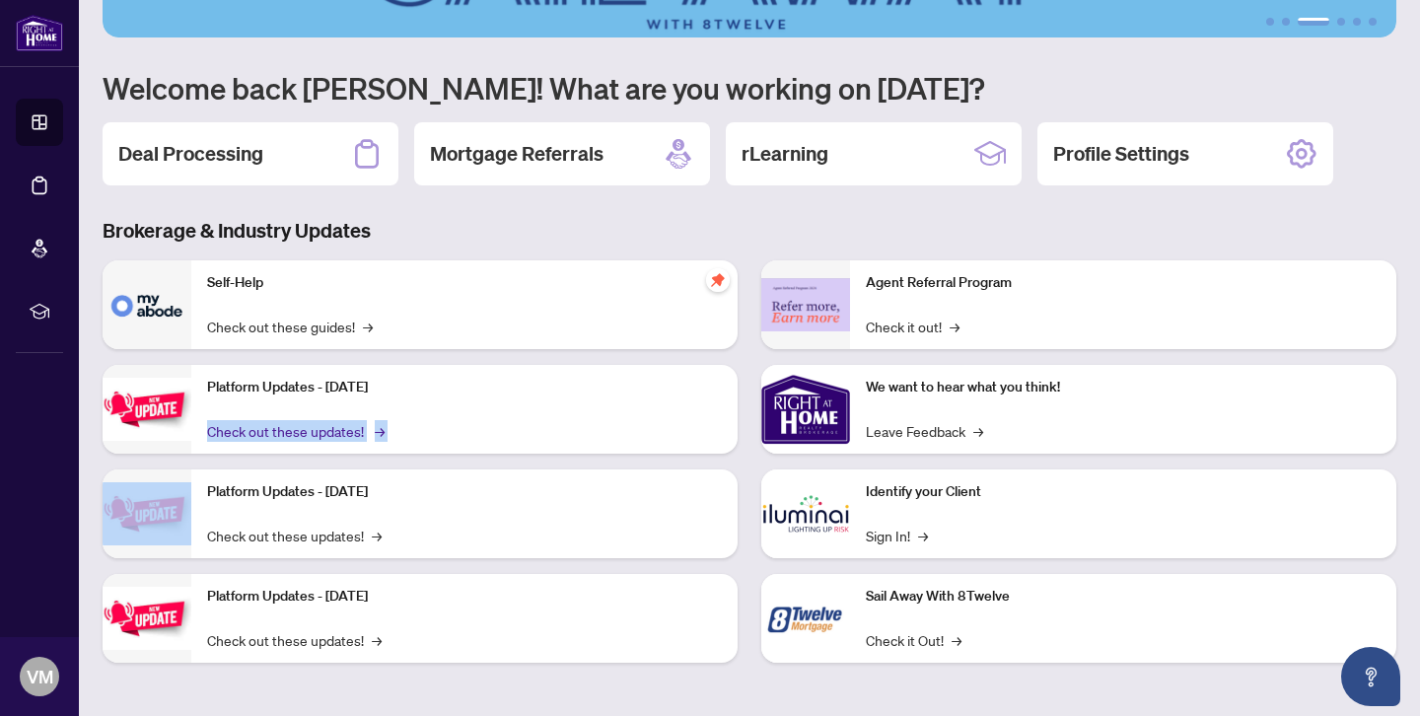
click at [295, 433] on link "Check out these updates! →" at bounding box center [294, 431] width 174 height 22
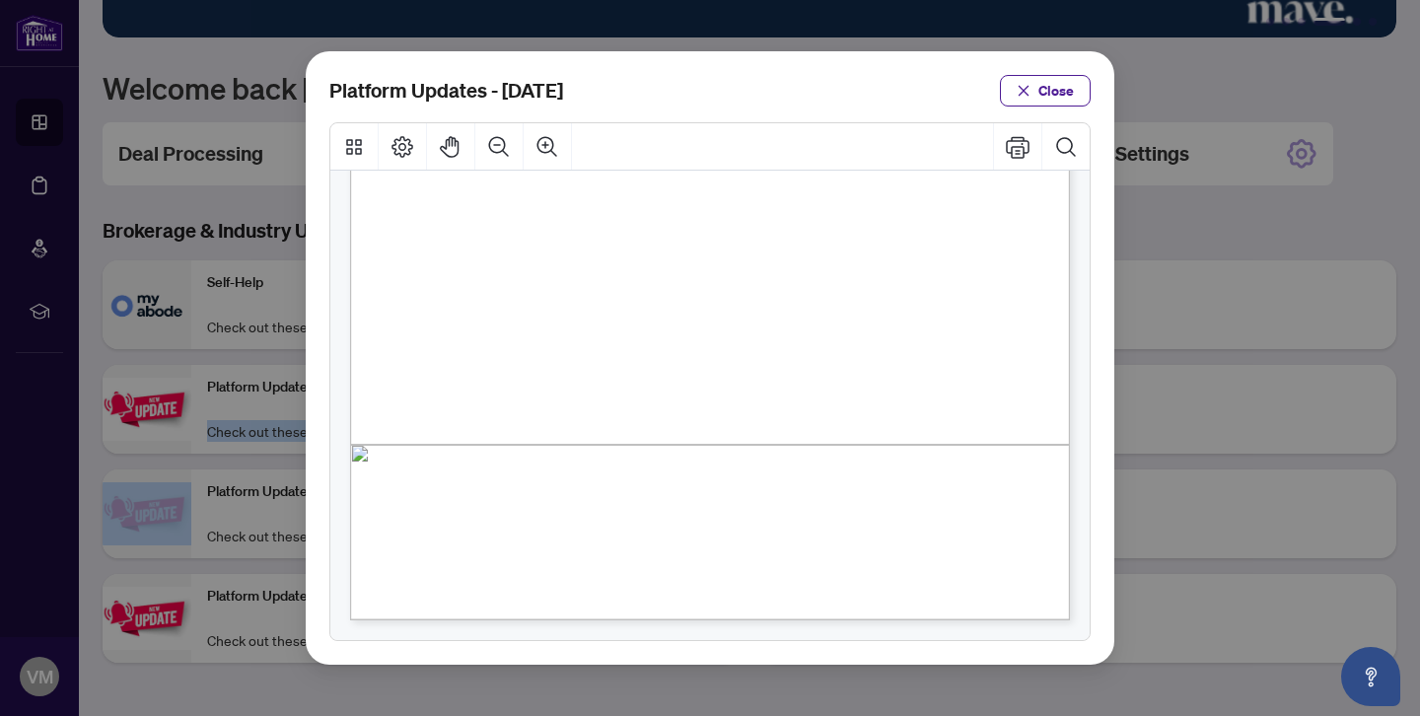
scroll to position [0, 0]
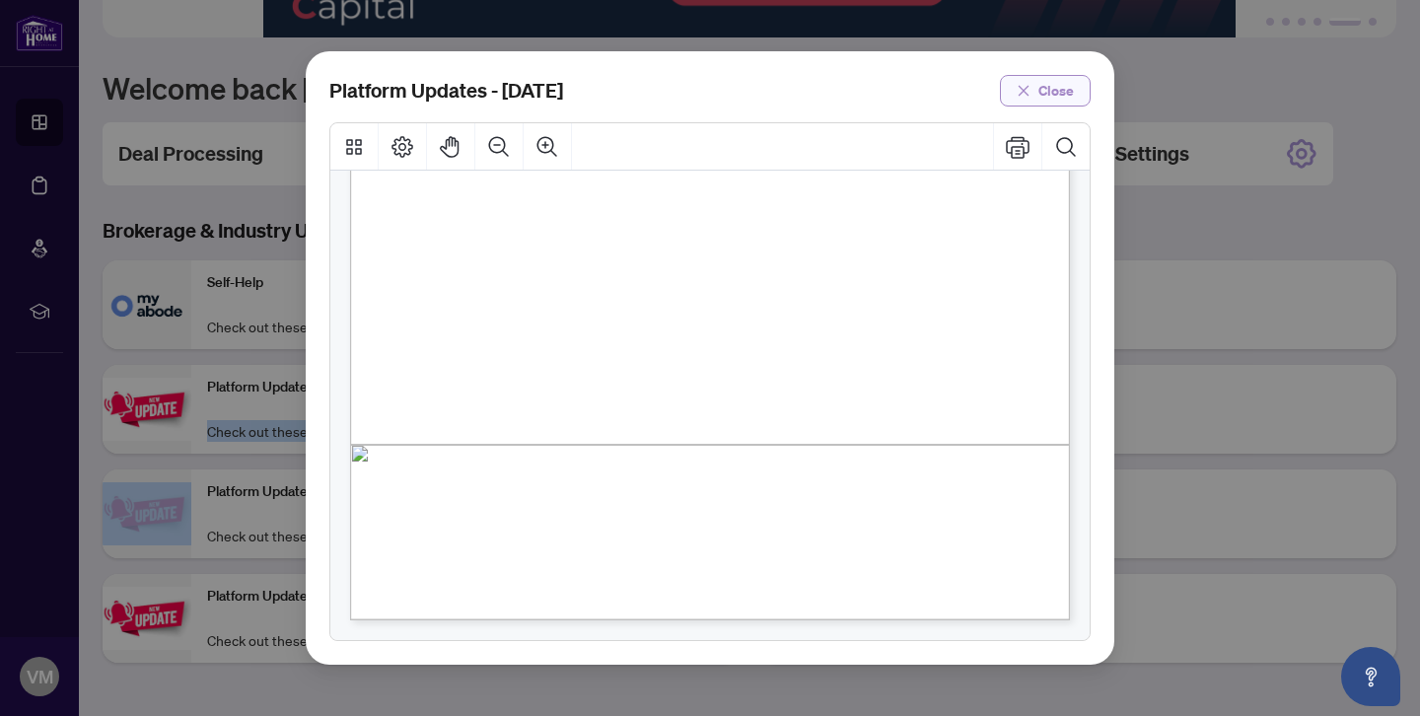
click at [1058, 92] on span "Close" at bounding box center [1055, 91] width 35 height 32
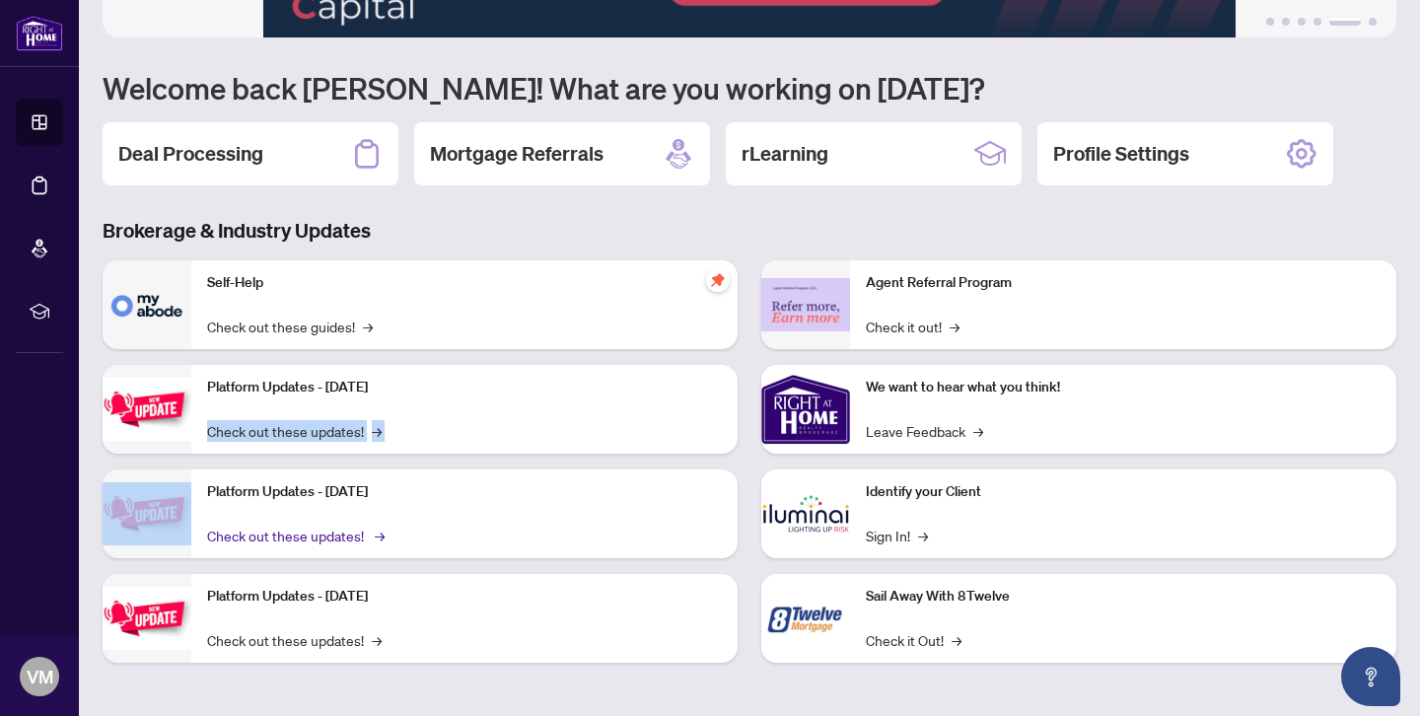
click at [277, 534] on link "Check out these updates! →" at bounding box center [294, 535] width 174 height 22
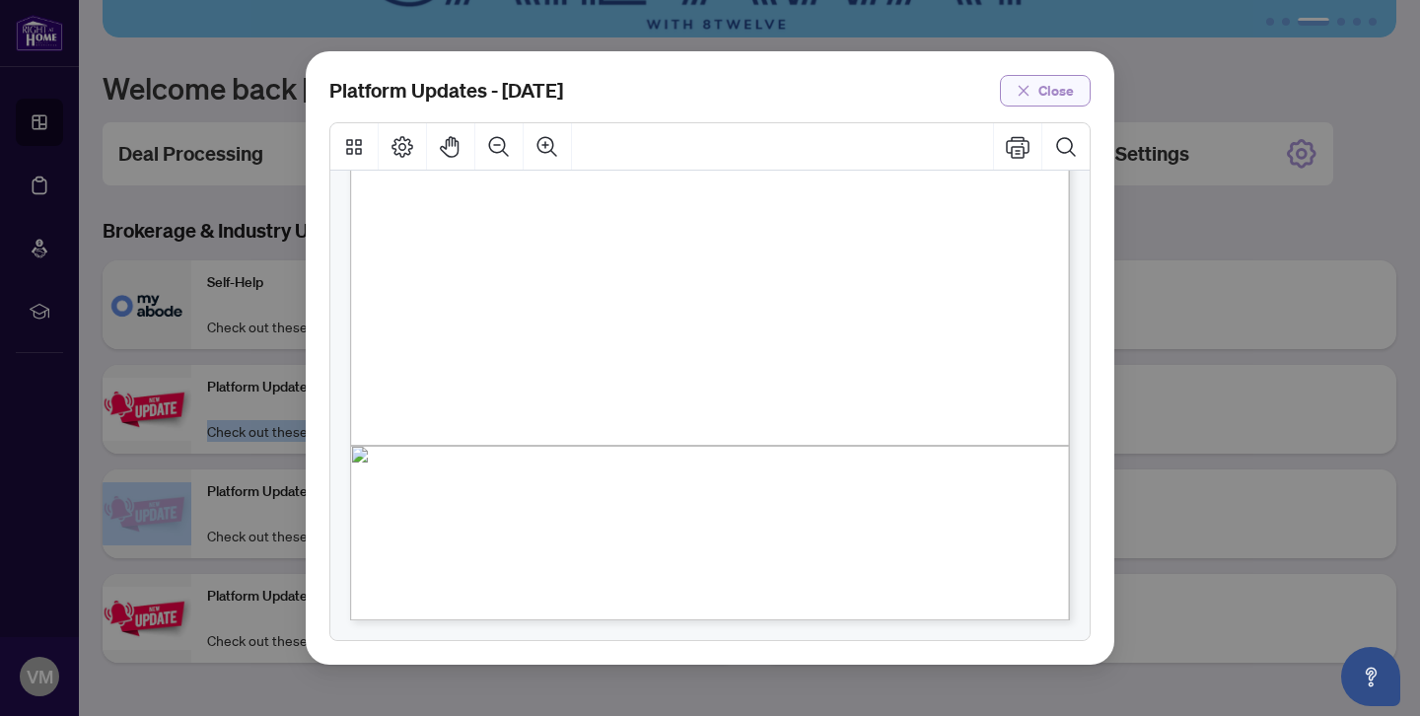
click at [1052, 97] on span "Close" at bounding box center [1055, 91] width 35 height 32
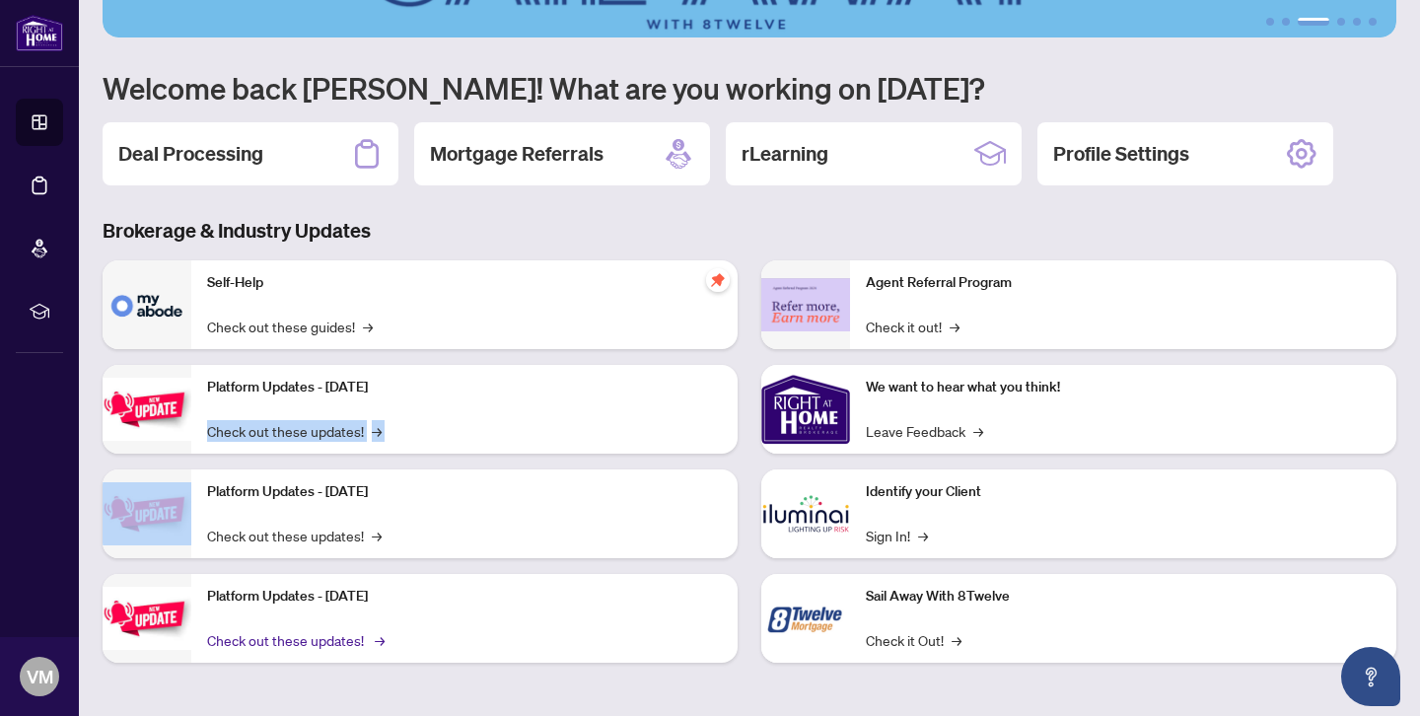
click at [293, 642] on link "Check out these updates! →" at bounding box center [294, 640] width 174 height 22
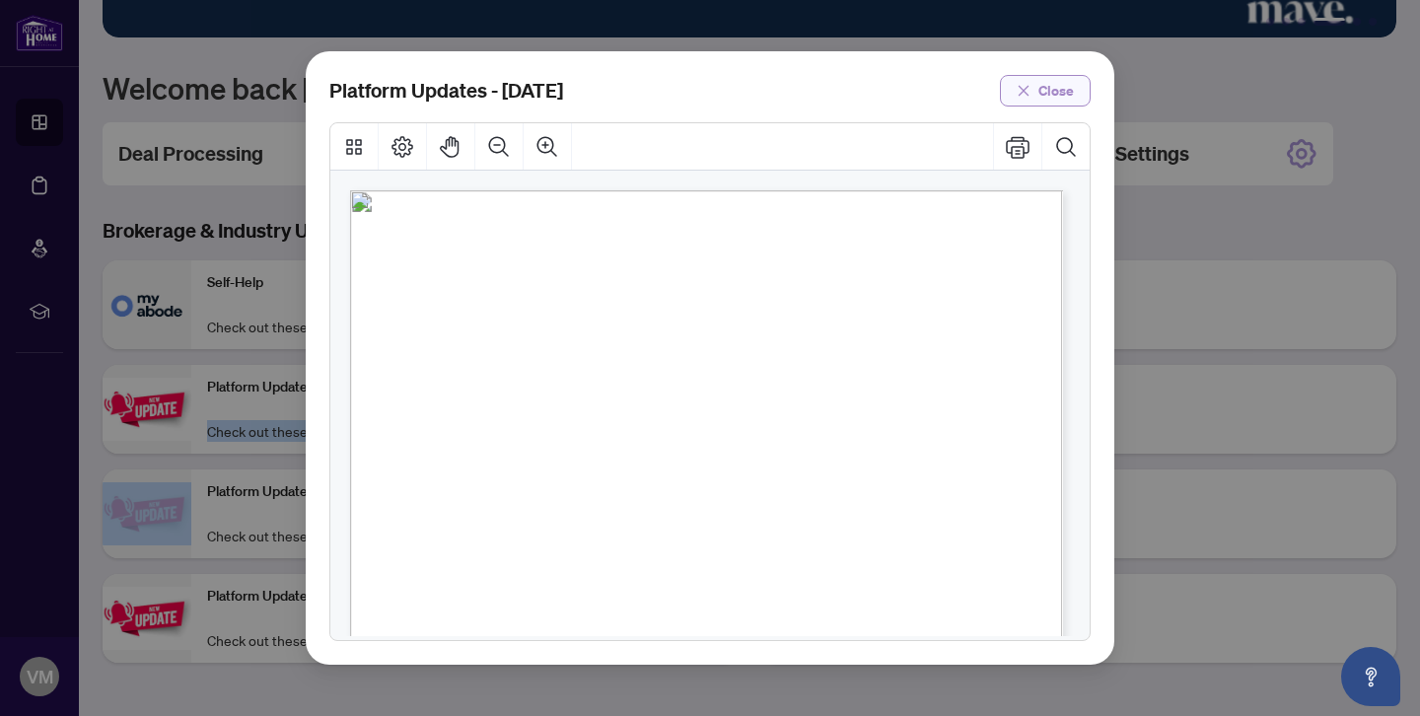
click at [1051, 86] on span "Close" at bounding box center [1055, 91] width 35 height 32
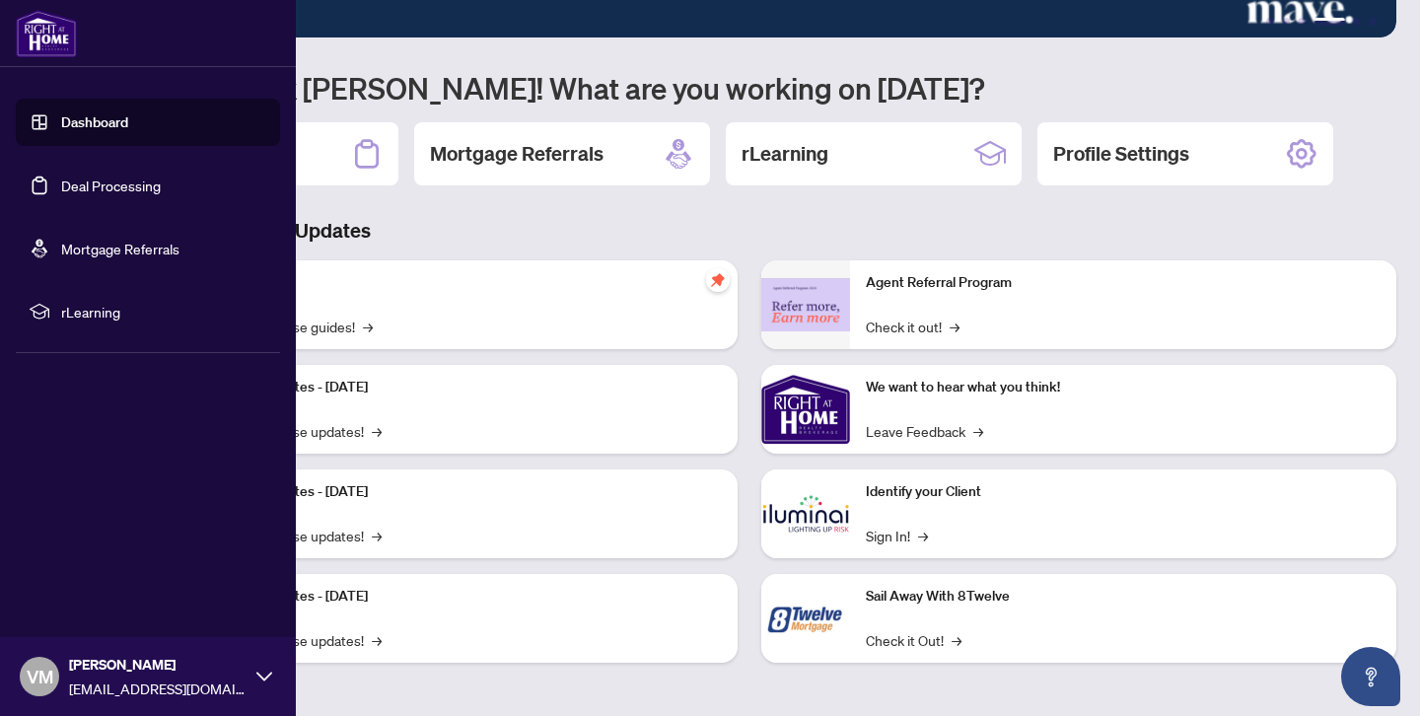
click at [40, 319] on icon at bounding box center [40, 312] width 20 height 20
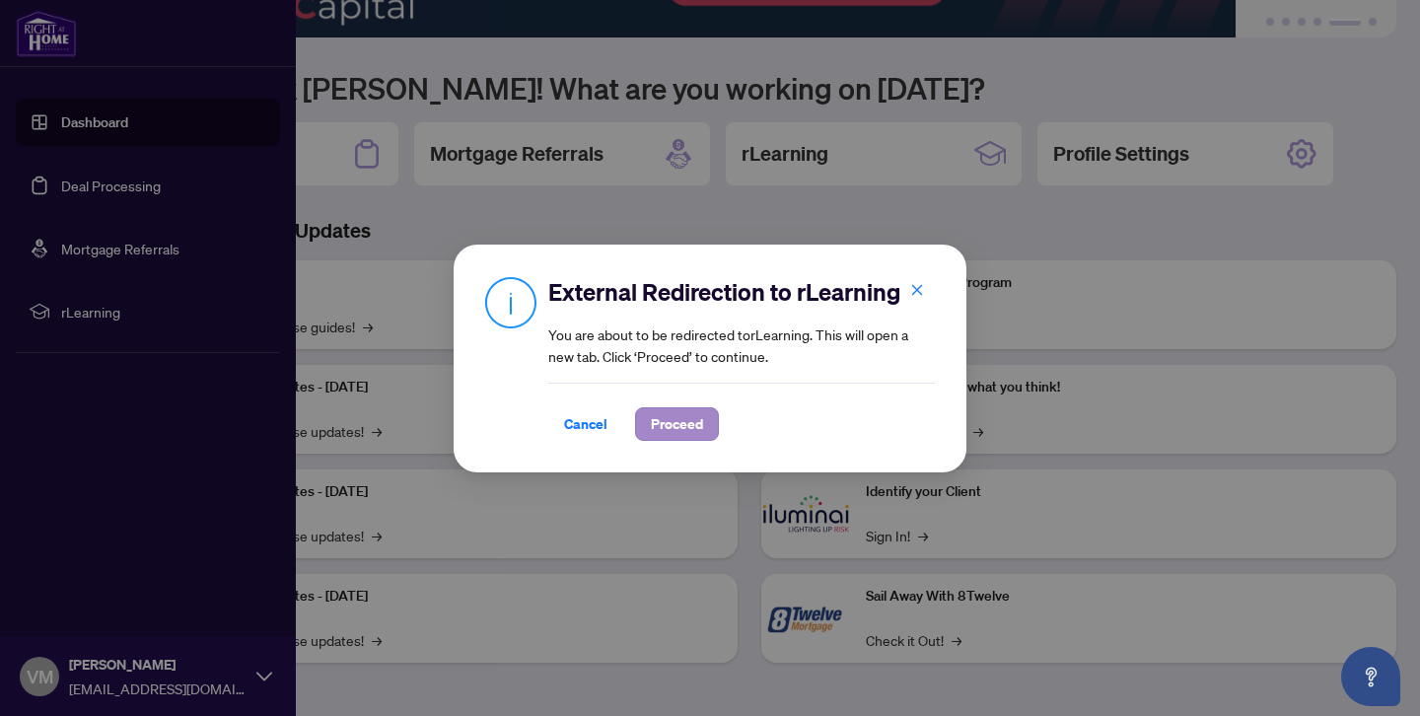
click at [676, 433] on span "Proceed" at bounding box center [677, 424] width 52 height 32
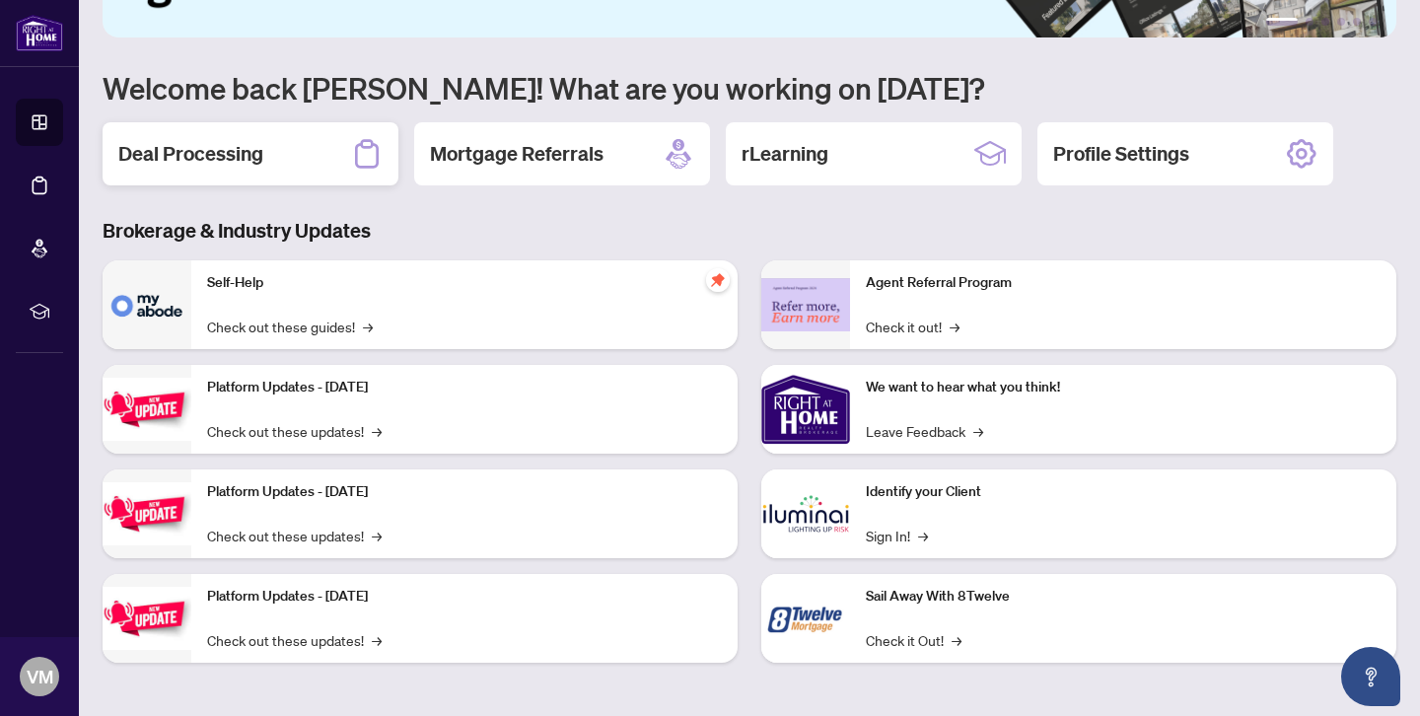
click at [237, 159] on h2 "Deal Processing" at bounding box center [190, 154] width 145 height 28
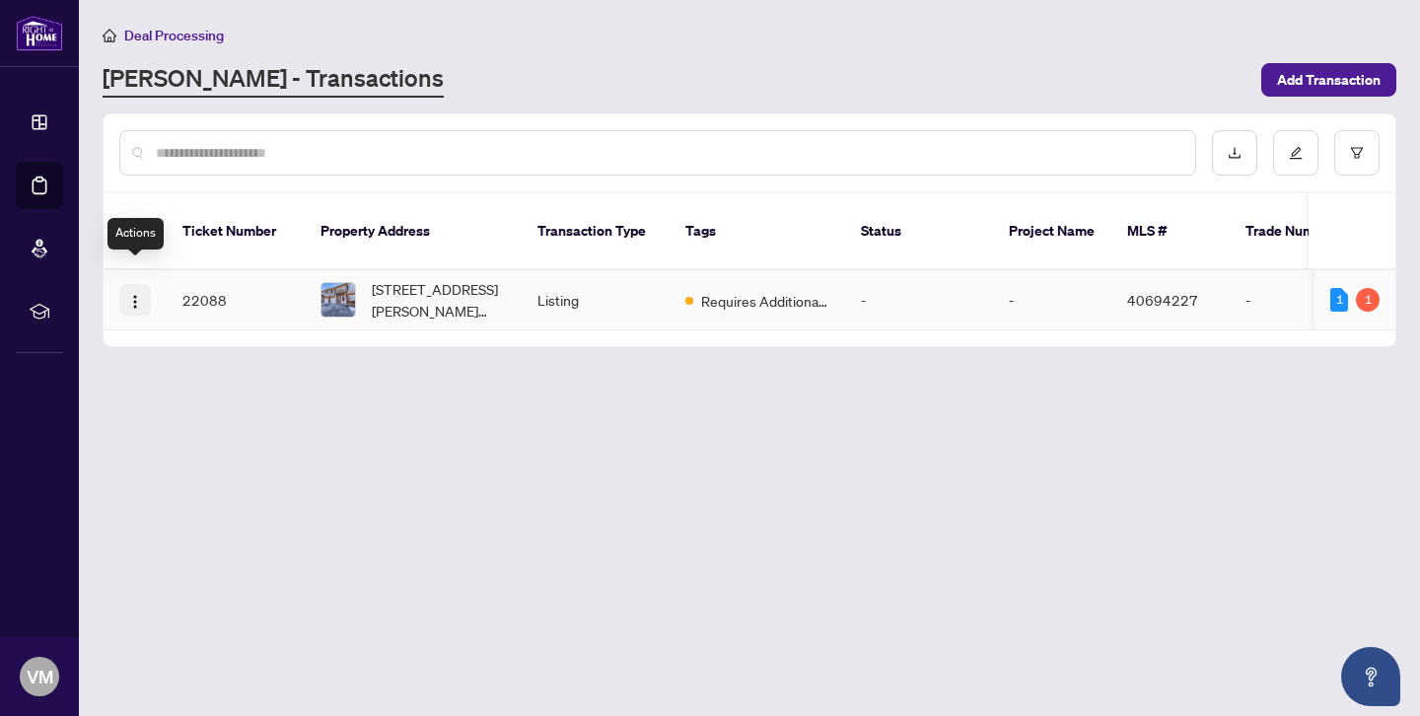
click at [132, 294] on img "button" at bounding box center [135, 302] width 16 height 16
click at [200, 275] on td "22088" at bounding box center [236, 300] width 138 height 60
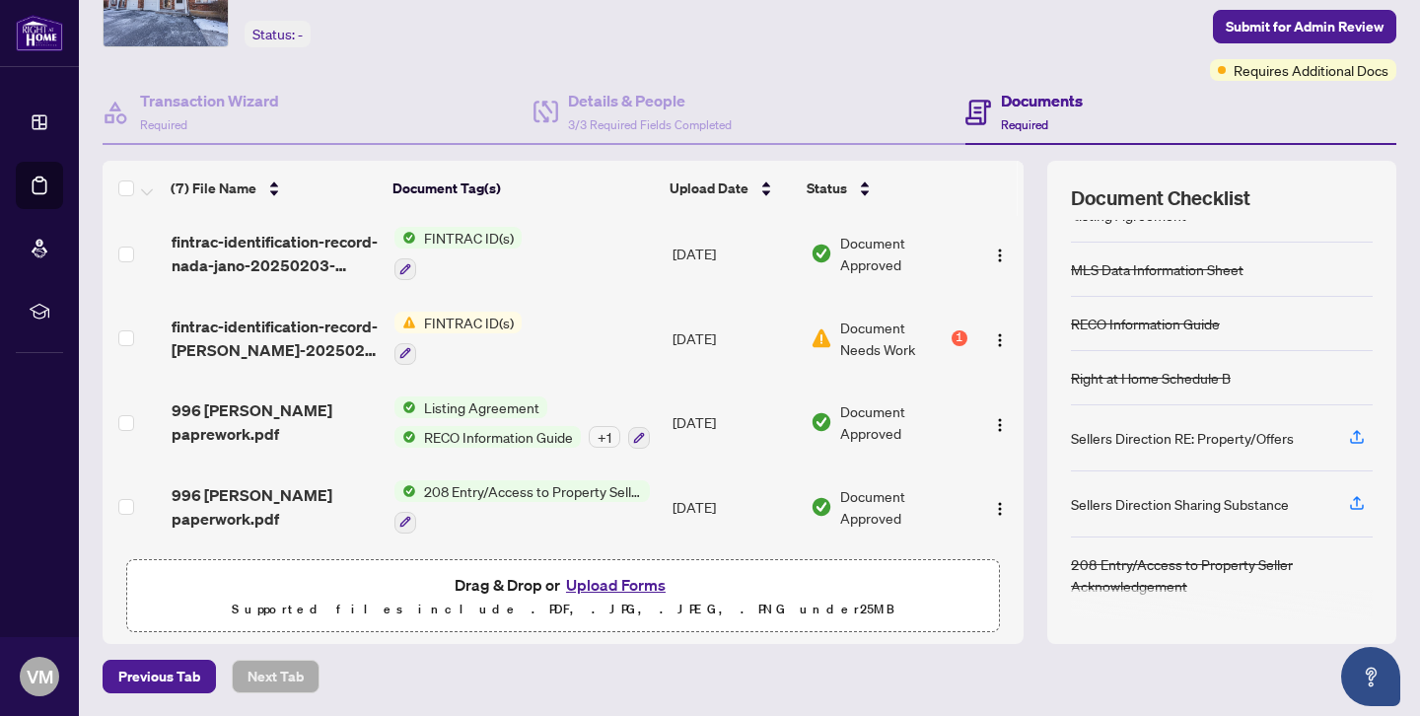
scroll to position [260, 0]
click at [1303, 20] on span "Submit for Admin Review" at bounding box center [1304, 27] width 158 height 32
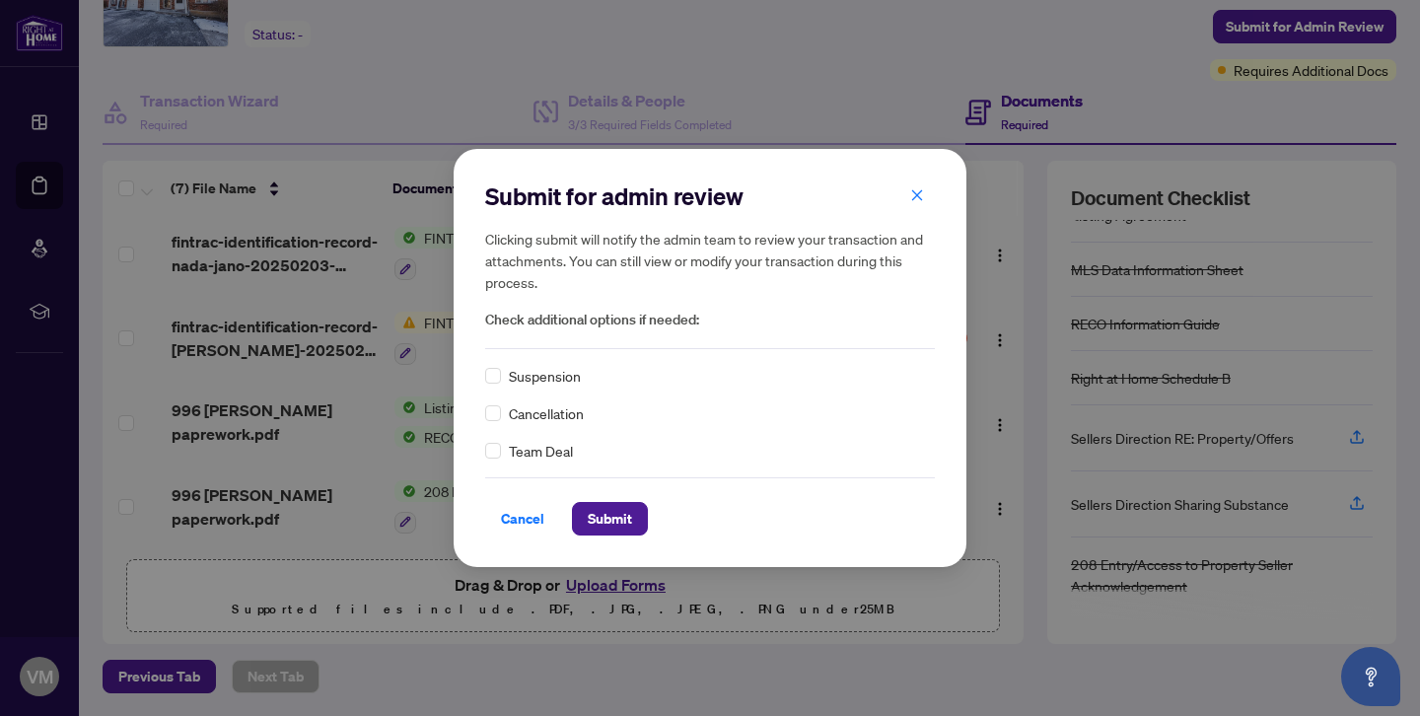
scroll to position [0, 0]
click at [914, 199] on icon "close" at bounding box center [917, 195] width 14 height 14
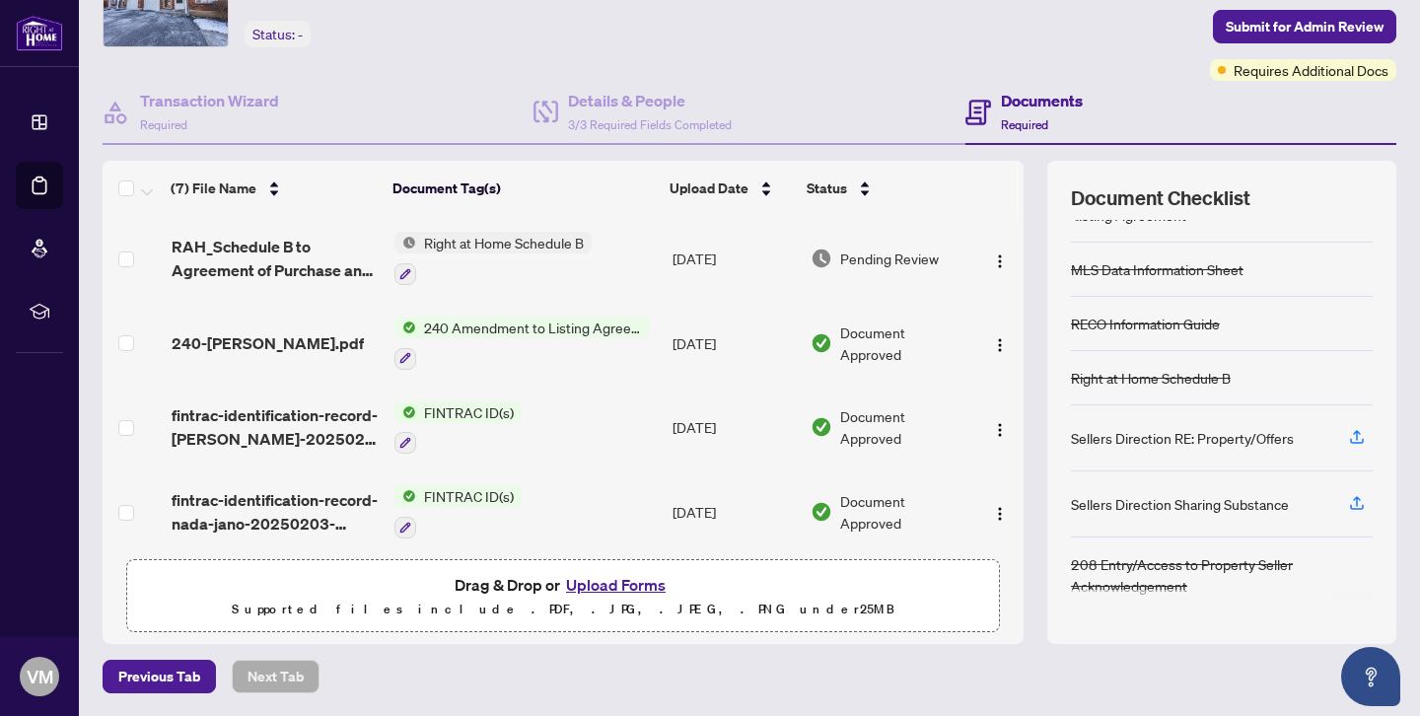
click at [281, 31] on div "Status: -" at bounding box center [277, 34] width 66 height 27
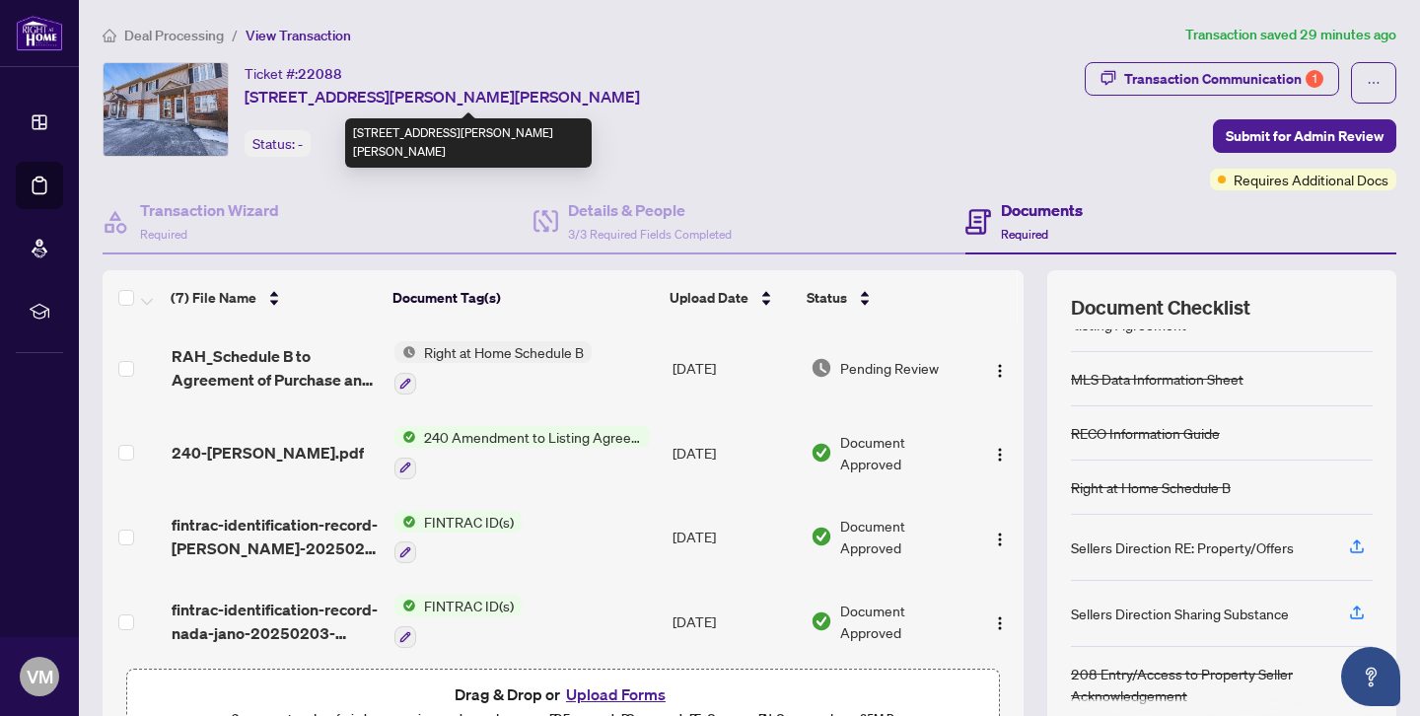
click at [318, 96] on span "[STREET_ADDRESS][PERSON_NAME][PERSON_NAME]" at bounding box center [441, 97] width 395 height 24
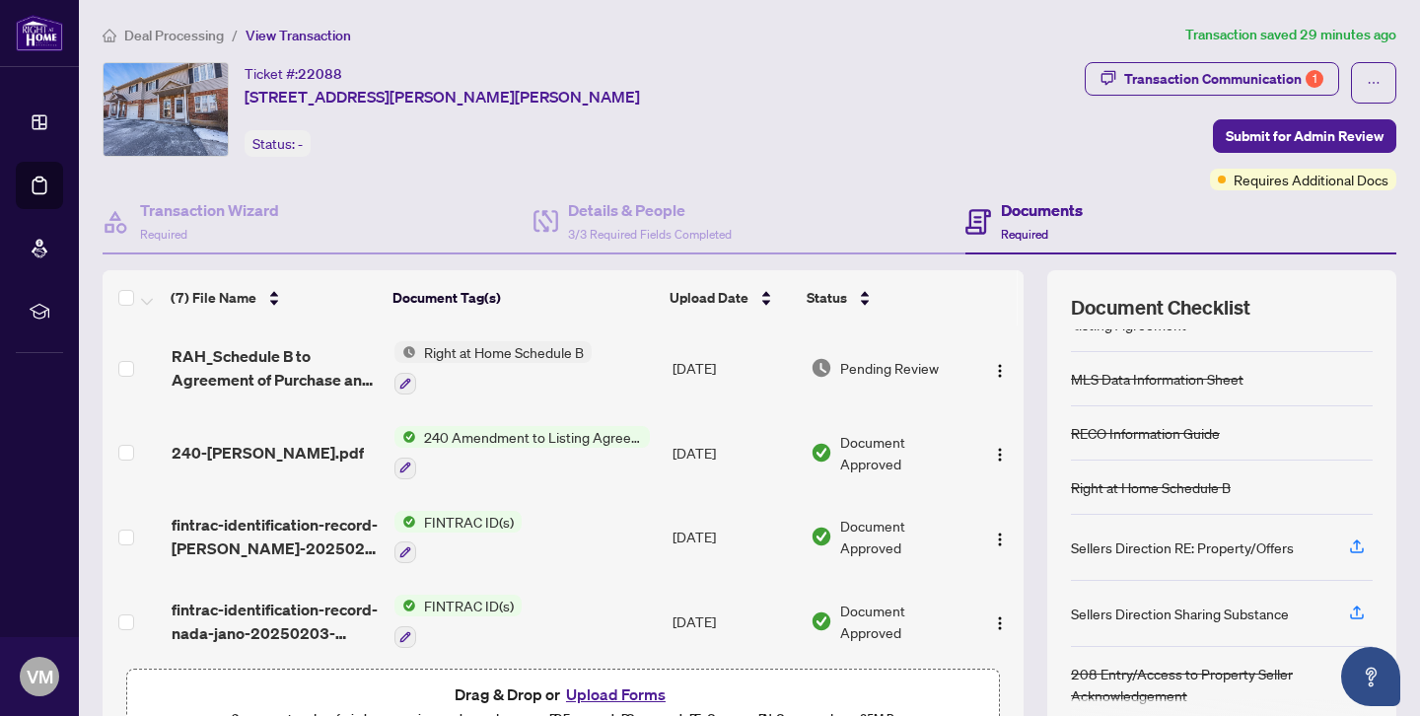
click at [308, 31] on span "View Transaction" at bounding box center [297, 36] width 105 height 18
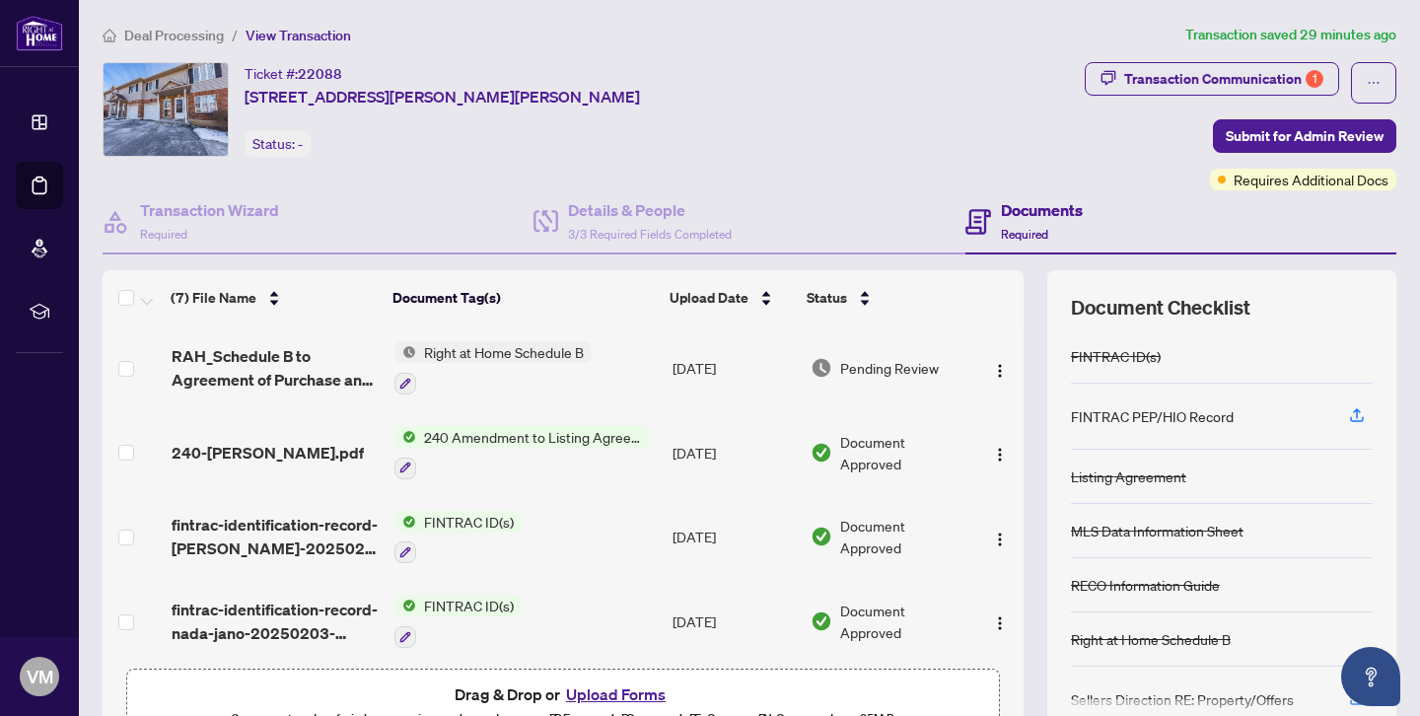
click at [269, 32] on span "View Transaction" at bounding box center [297, 36] width 105 height 18
click at [1155, 84] on div "Transaction Communication 1" at bounding box center [1223, 79] width 199 height 32
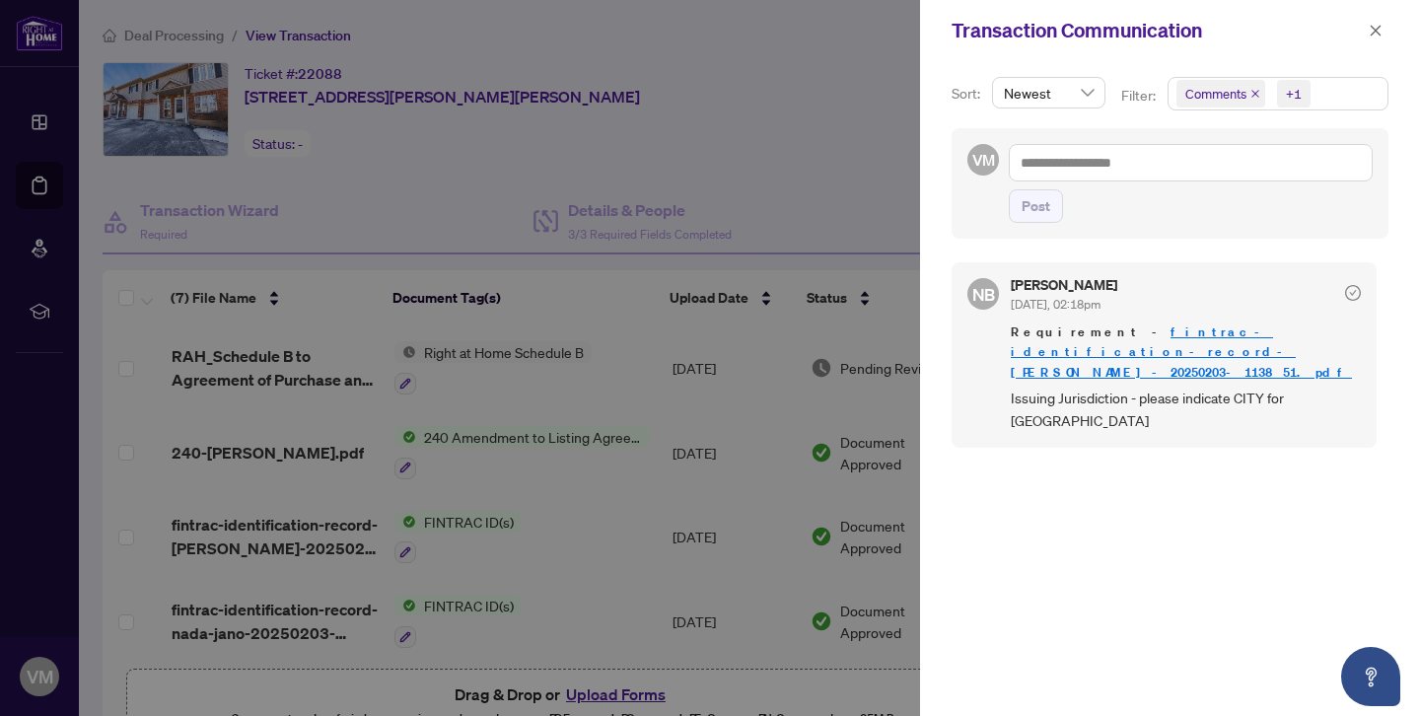
click at [1026, 488] on div "NB [PERSON_NAME] [DATE], 02:18pm Requirement - fintrac-identification-record-[P…" at bounding box center [1169, 476] width 437 height 453
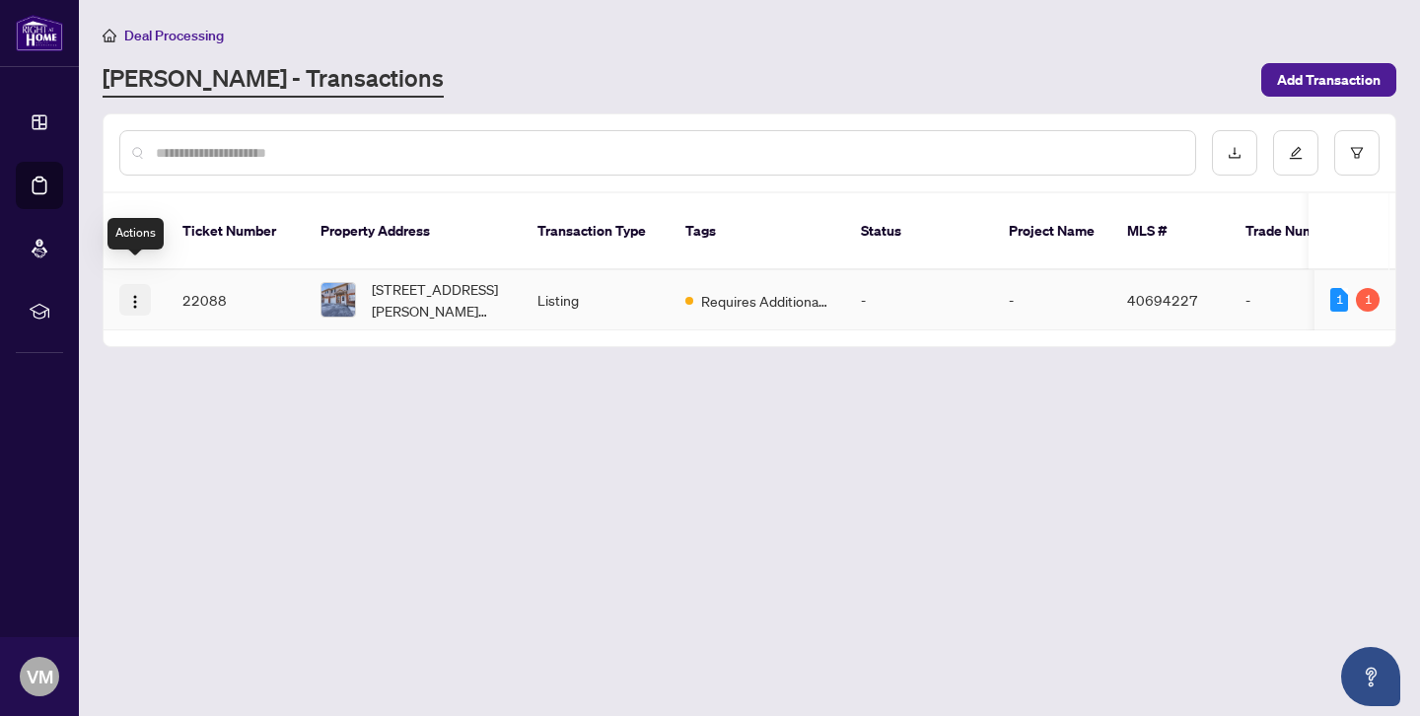
click at [128, 294] on img "button" at bounding box center [135, 302] width 16 height 16
click at [441, 476] on main "Deal Processing [PERSON_NAME] - Transactions Add Transaction Ticket Number Prop…" at bounding box center [749, 358] width 1341 height 716
click at [1234, 146] on icon "download" at bounding box center [1234, 153] width 14 height 14
click at [1291, 156] on icon "edit" at bounding box center [1296, 153] width 14 height 14
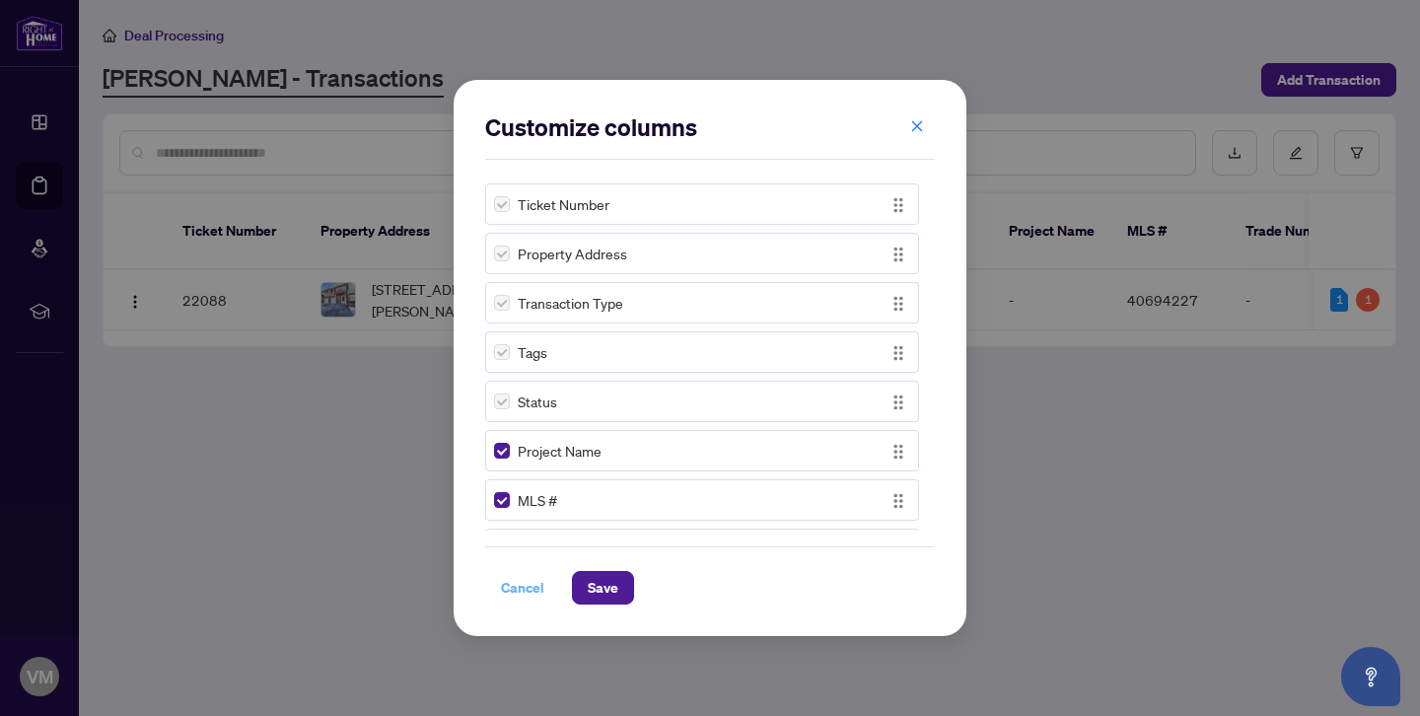
click at [521, 590] on span "Cancel" at bounding box center [522, 588] width 43 height 32
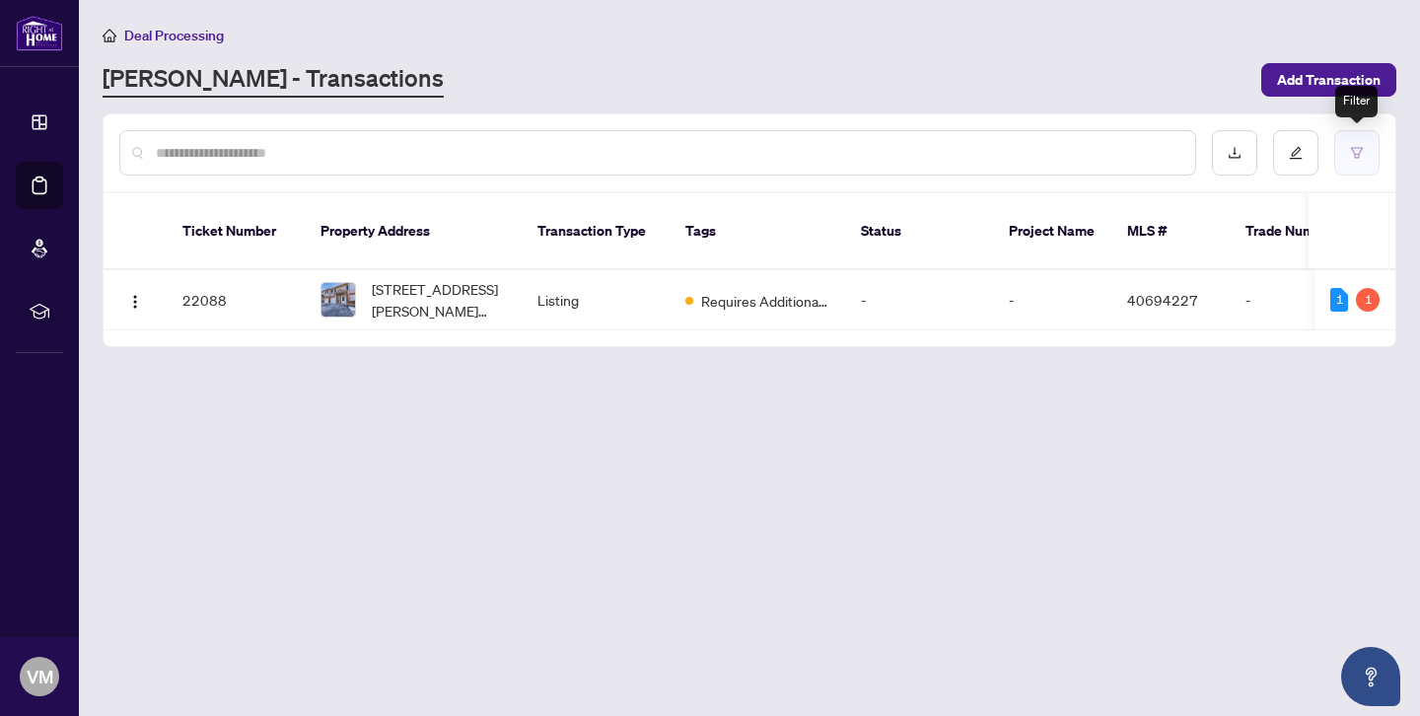
click at [1359, 153] on icon "filter" at bounding box center [1357, 152] width 12 height 11
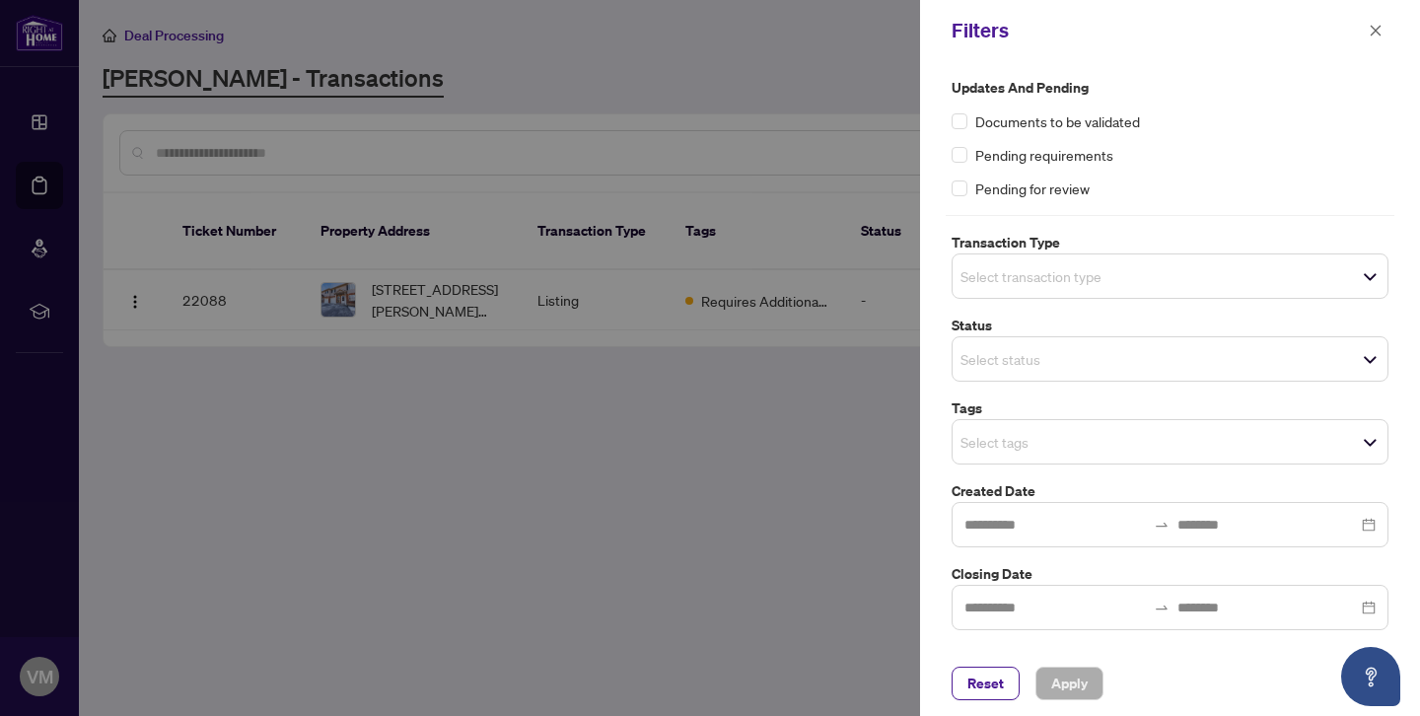
click at [1369, 279] on span "Select transaction type" at bounding box center [1169, 276] width 435 height 28
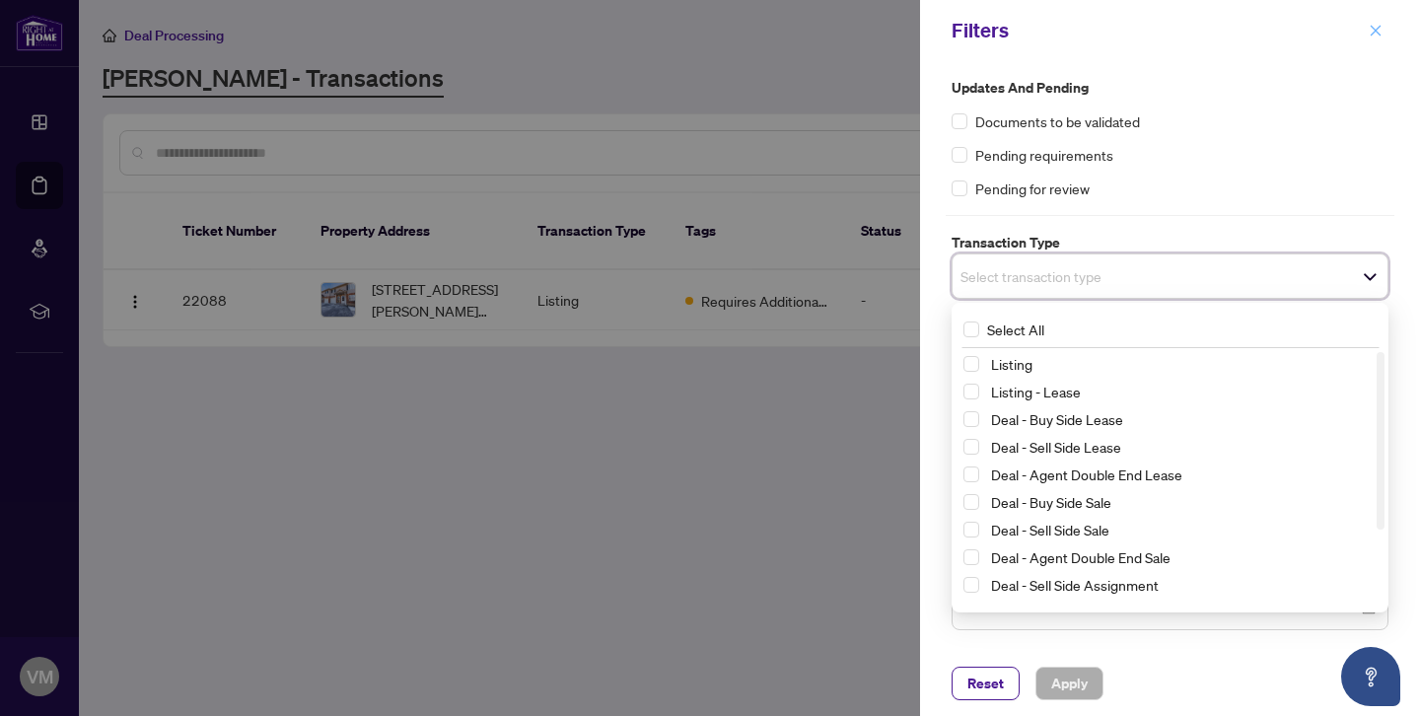
click at [1380, 31] on icon "close" at bounding box center [1375, 31] width 14 height 14
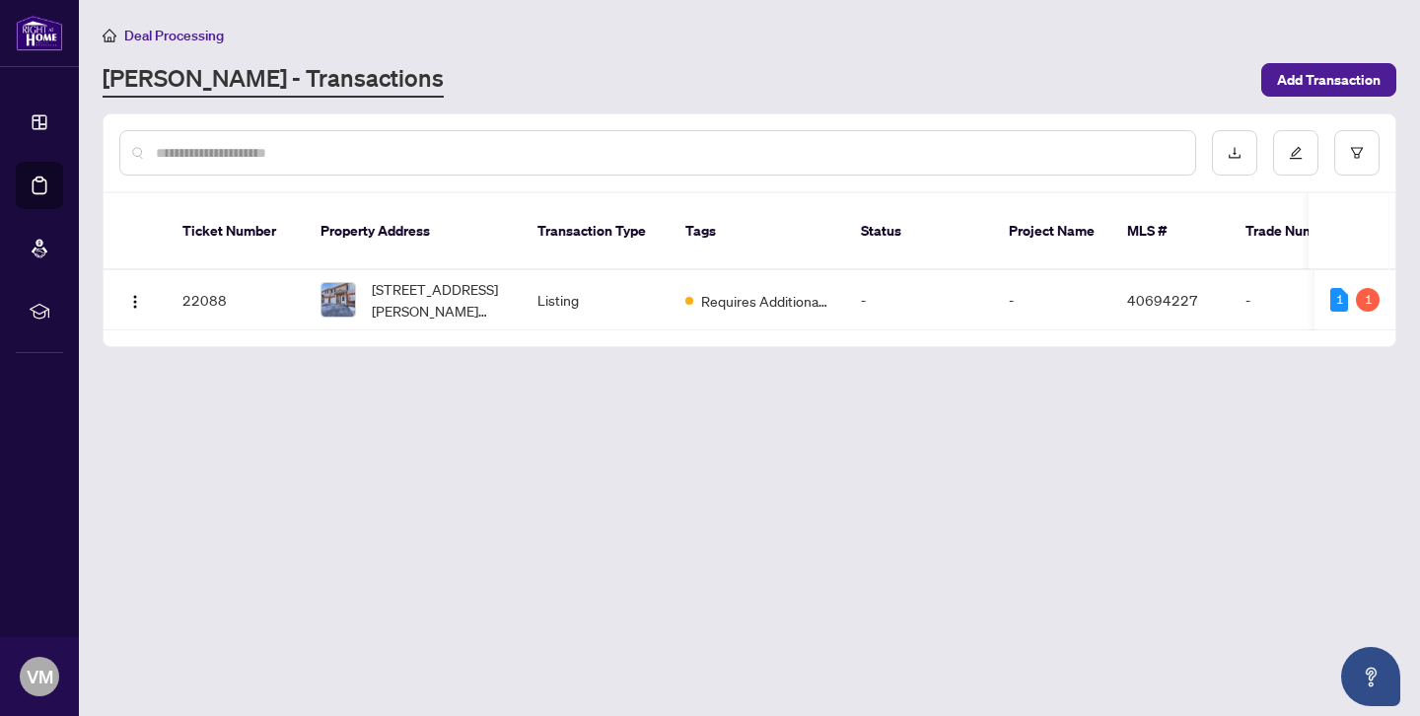
click at [209, 140] on div at bounding box center [657, 152] width 1077 height 45
click at [215, 165] on div at bounding box center [657, 152] width 1077 height 45
click at [1312, 76] on span "Add Transaction" at bounding box center [1329, 80] width 104 height 32
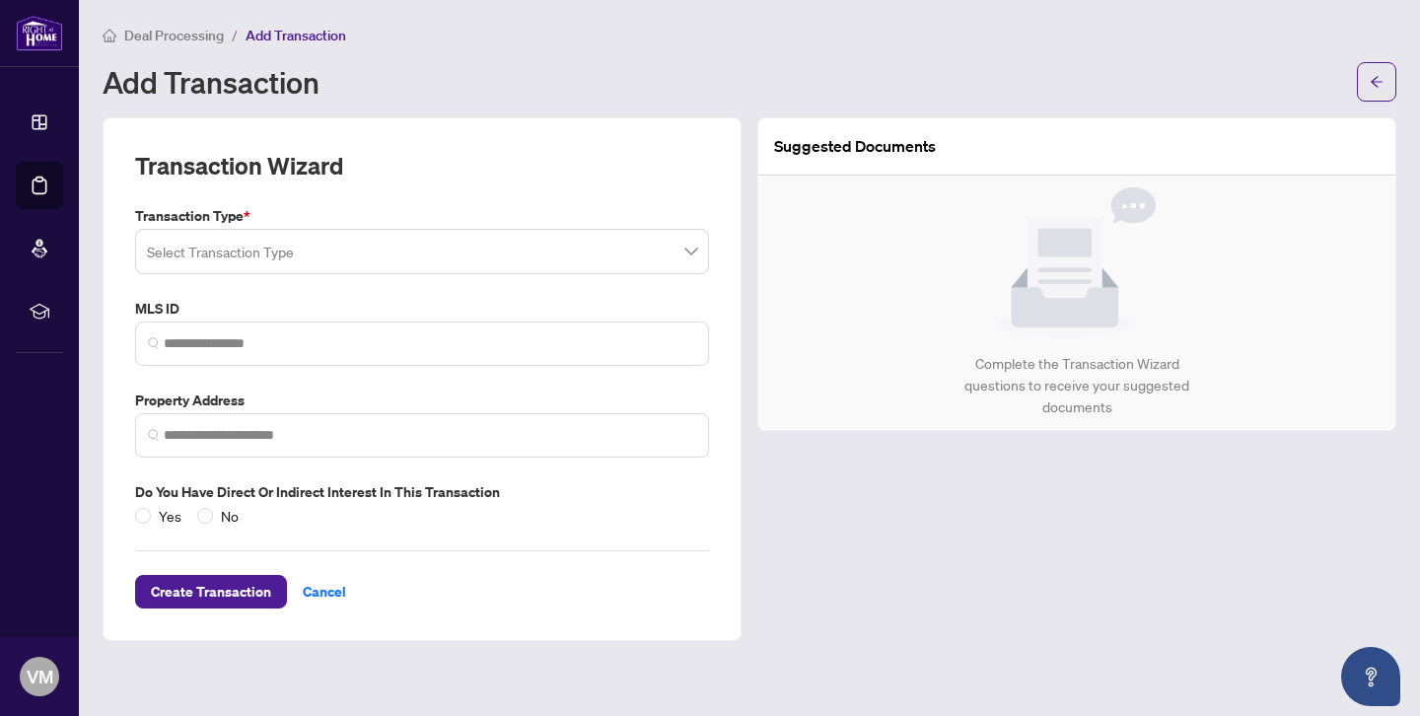
click at [693, 251] on span at bounding box center [422, 251] width 550 height 37
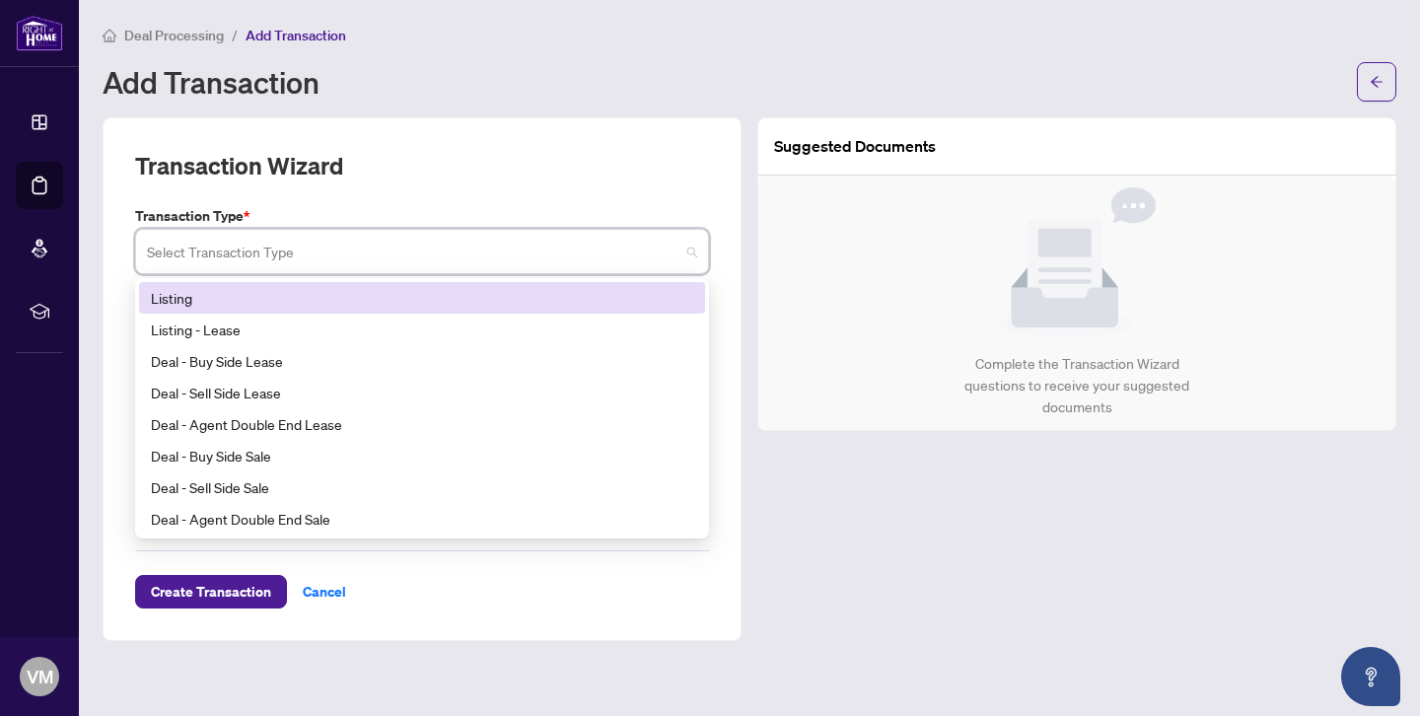
click at [479, 143] on div "Transaction Wizard Transaction Type * Select Transaction Type 13 14 Listing Lis…" at bounding box center [422, 378] width 639 height 523
